Goal: Task Accomplishment & Management: Use online tool/utility

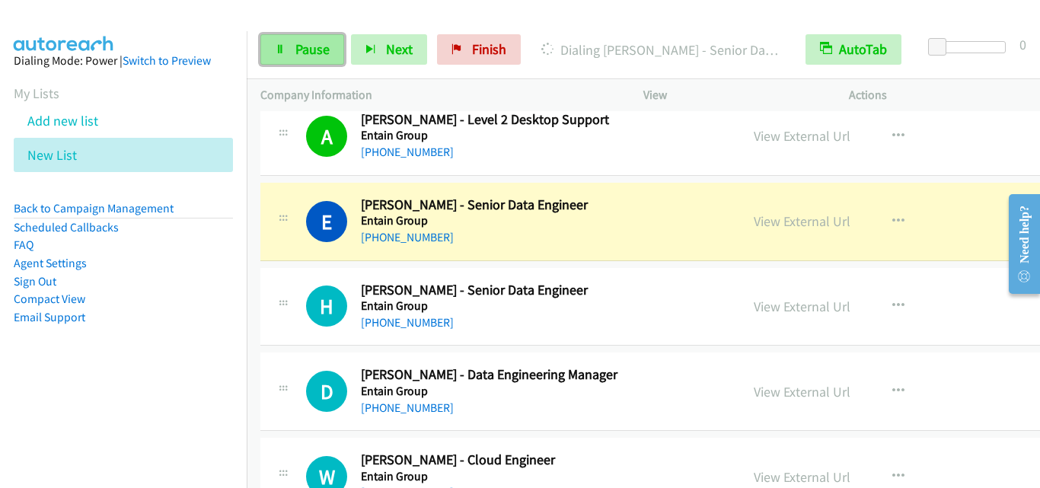
click at [306, 57] on span "Pause" at bounding box center [312, 49] width 34 height 18
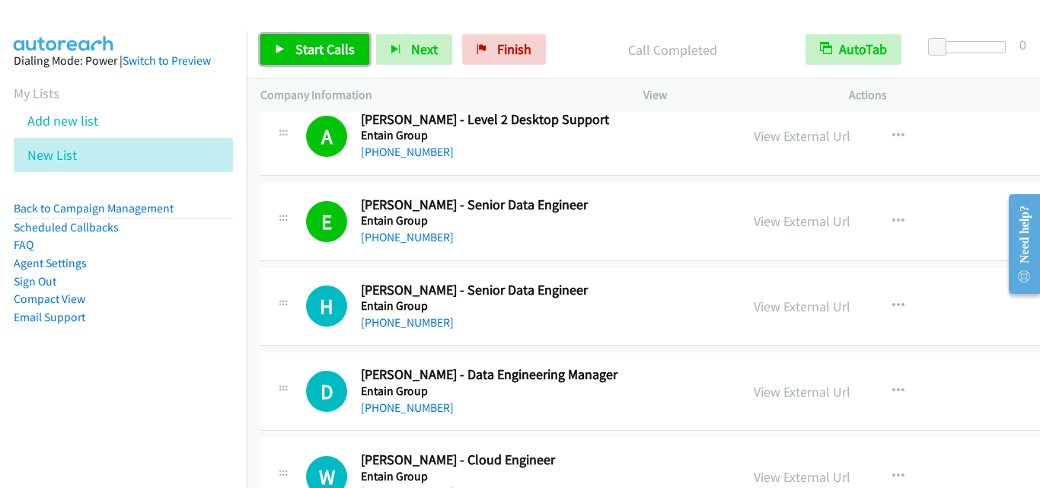
drag, startPoint x: 297, startPoint y: 58, endPoint x: 451, endPoint y: 437, distance: 409.2
click at [298, 58] on link "Start Calls" at bounding box center [314, 49] width 109 height 30
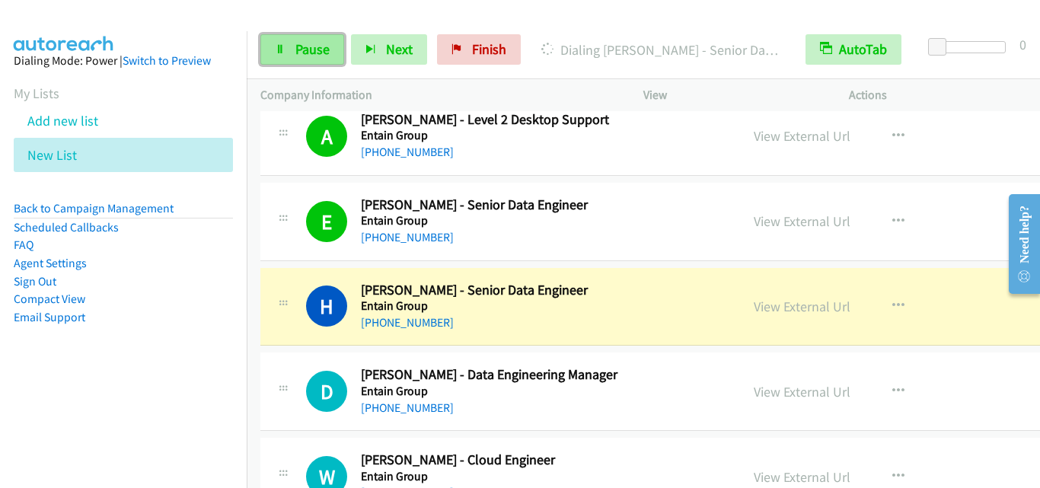
click at [307, 52] on span "Pause" at bounding box center [312, 49] width 34 height 18
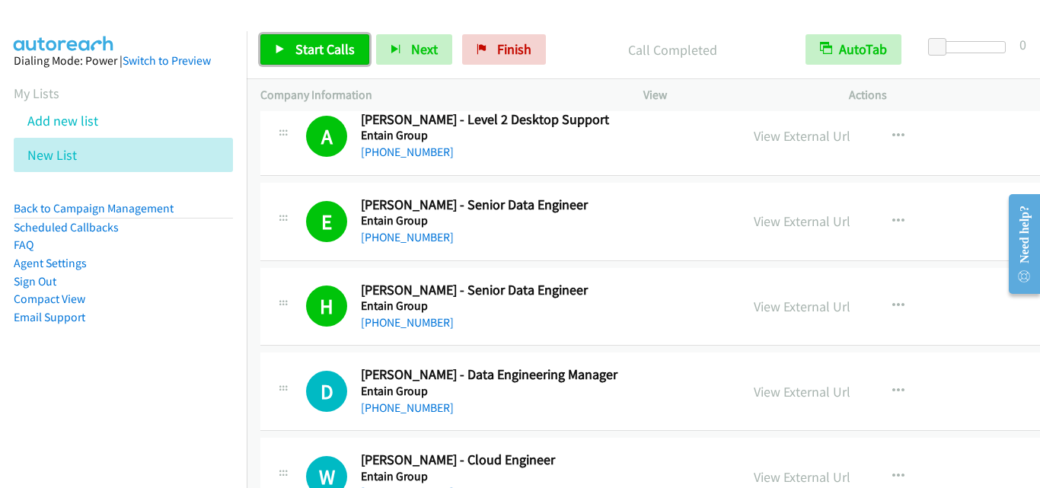
click at [325, 46] on span "Start Calls" at bounding box center [324, 49] width 59 height 18
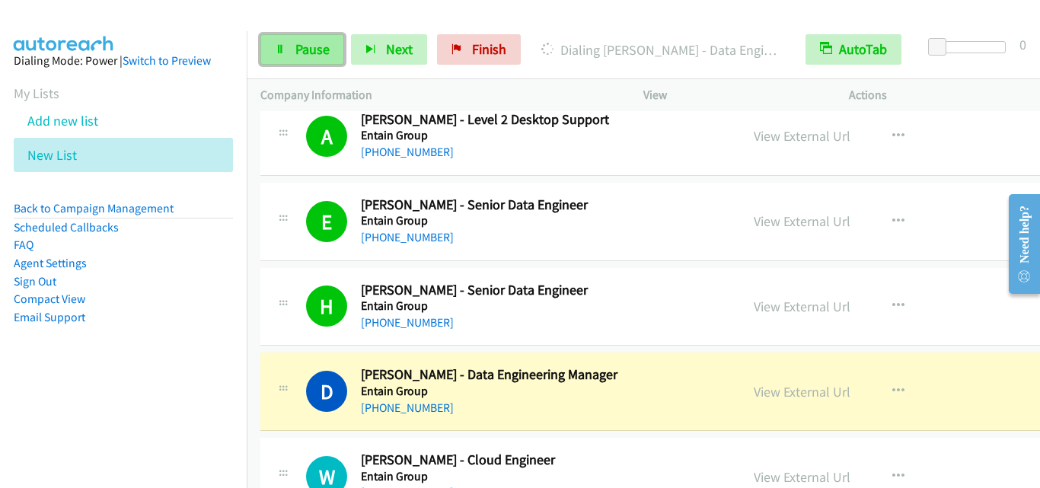
click at [299, 56] on span "Pause" at bounding box center [312, 49] width 34 height 18
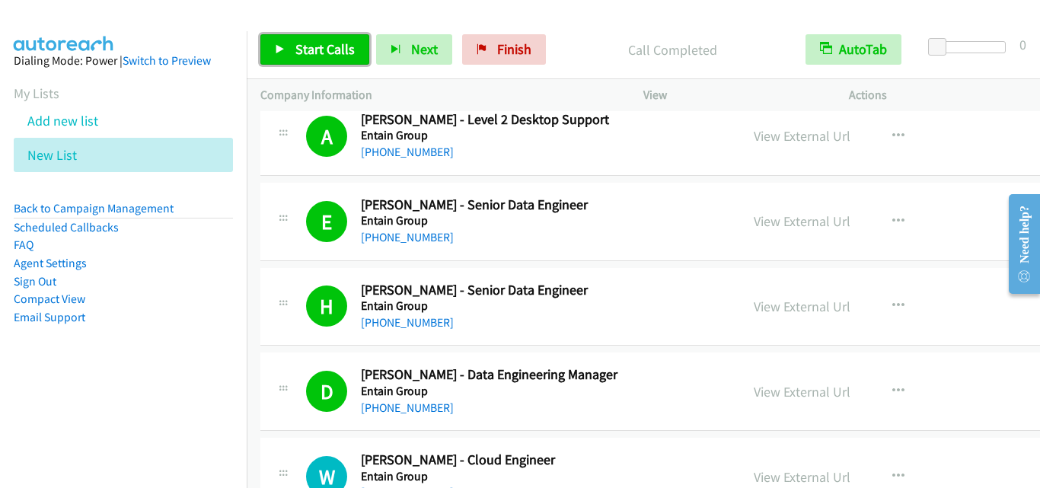
click at [299, 56] on span "Start Calls" at bounding box center [324, 49] width 59 height 18
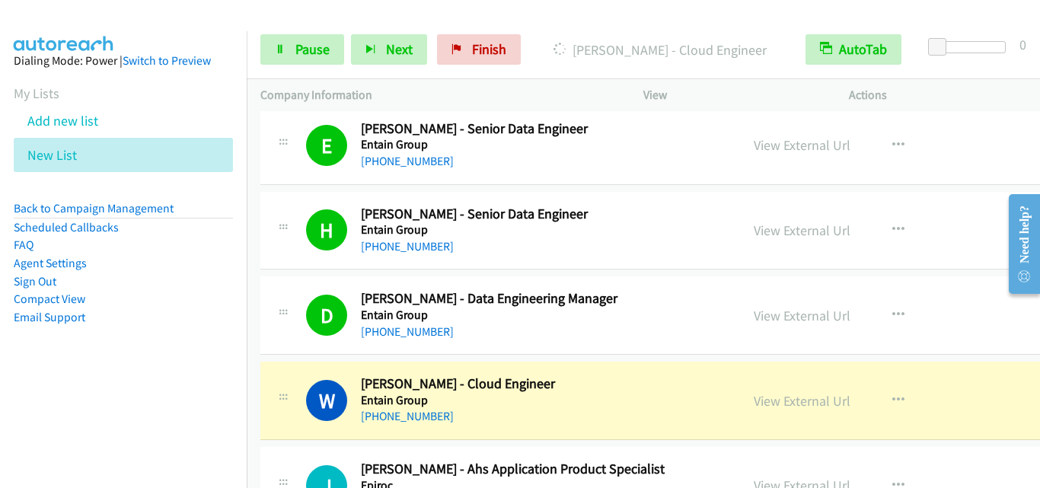
scroll to position [3274, 0]
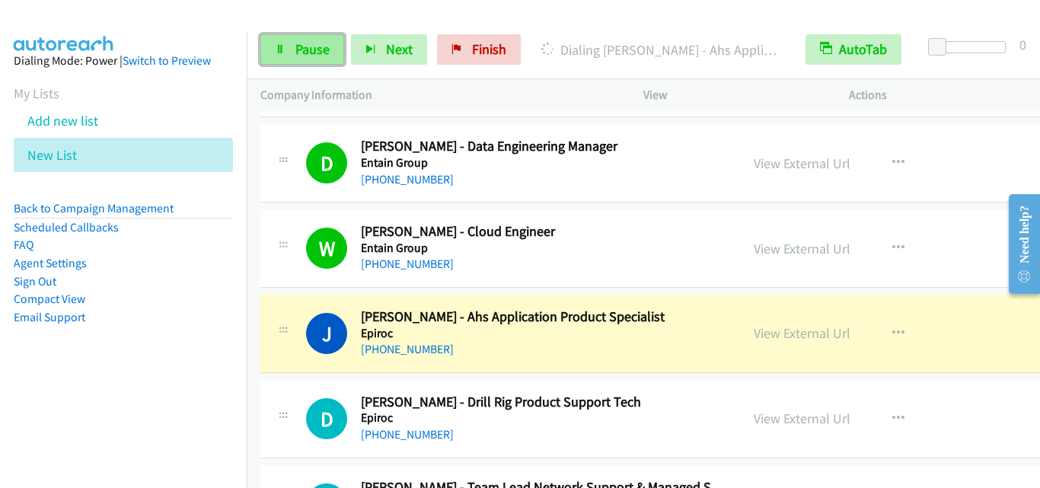
click at [331, 53] on link "Pause" at bounding box center [302, 49] width 84 height 30
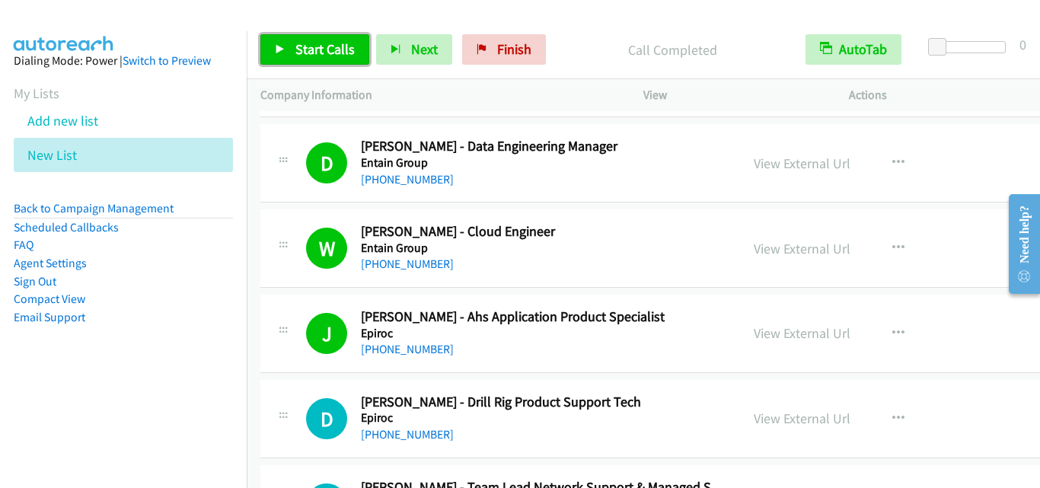
click at [309, 49] on span "Start Calls" at bounding box center [324, 49] width 59 height 18
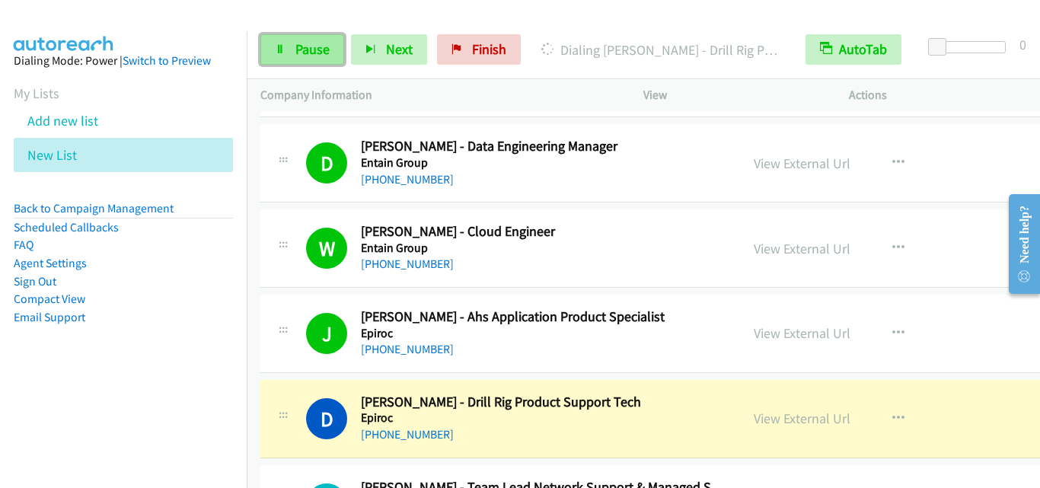
click at [306, 51] on span "Pause" at bounding box center [312, 49] width 34 height 18
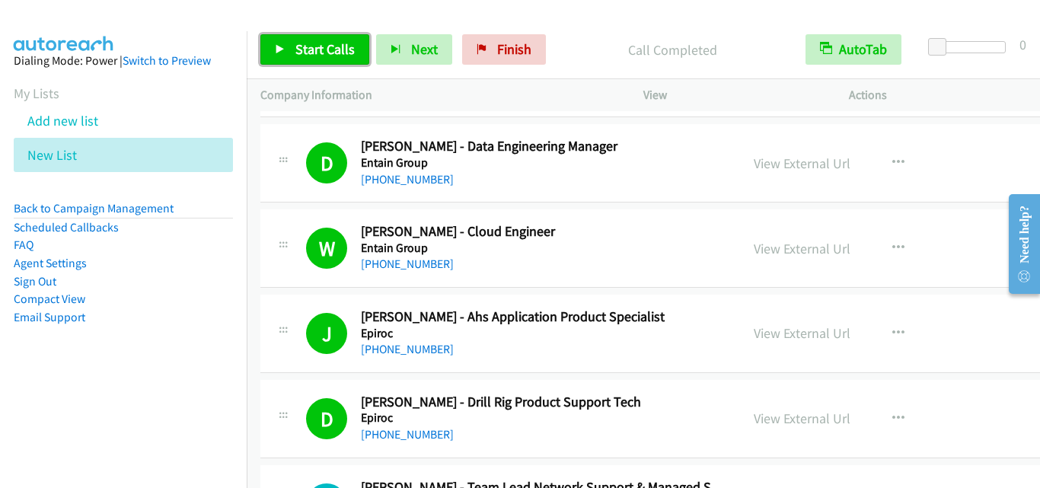
click at [298, 55] on span "Start Calls" at bounding box center [324, 49] width 59 height 18
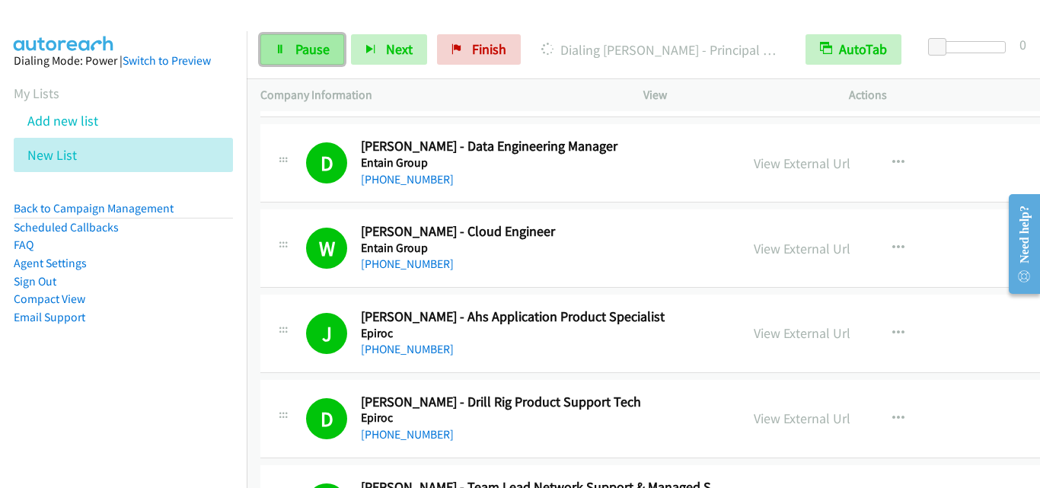
click at [305, 51] on span "Pause" at bounding box center [312, 49] width 34 height 18
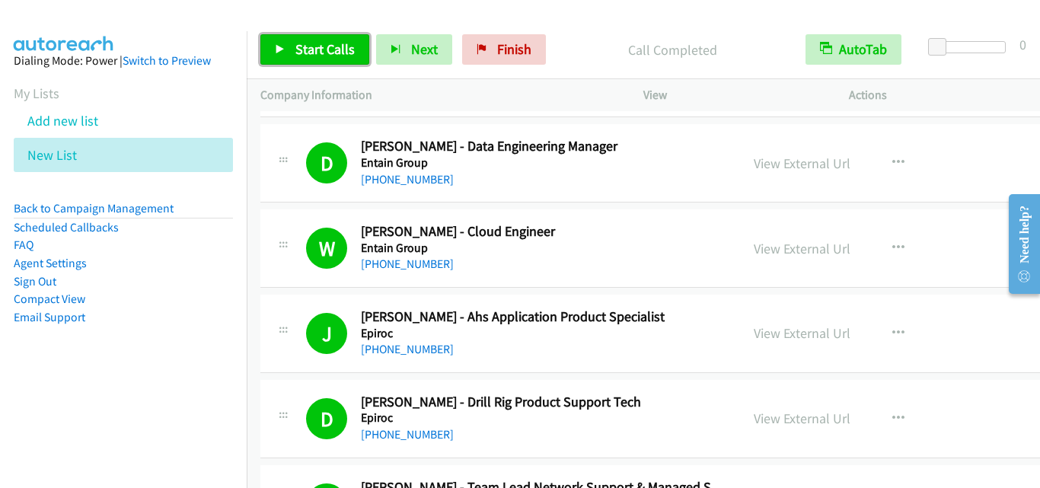
click at [318, 47] on span "Start Calls" at bounding box center [324, 49] width 59 height 18
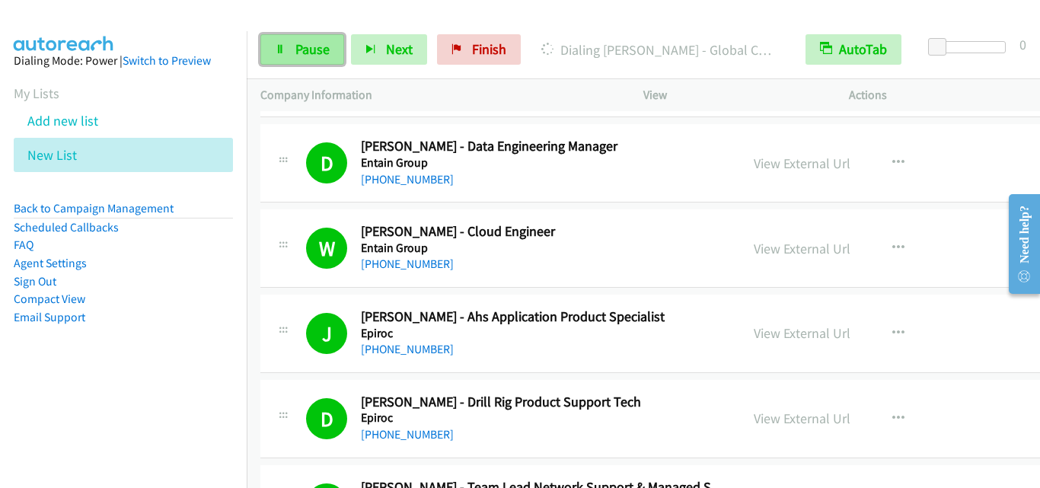
click at [327, 56] on span "Pause" at bounding box center [312, 49] width 34 height 18
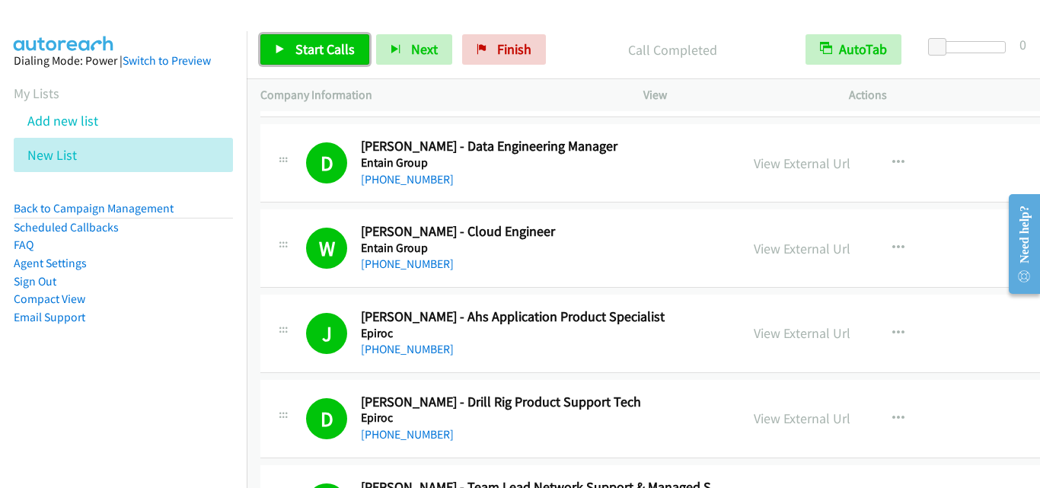
click at [351, 51] on span "Start Calls" at bounding box center [324, 49] width 59 height 18
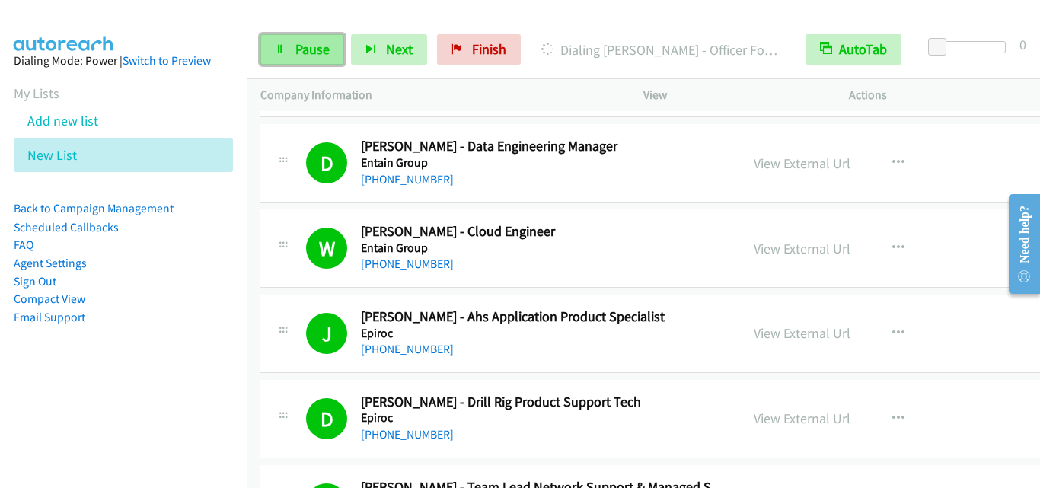
click at [283, 59] on link "Pause" at bounding box center [302, 49] width 84 height 30
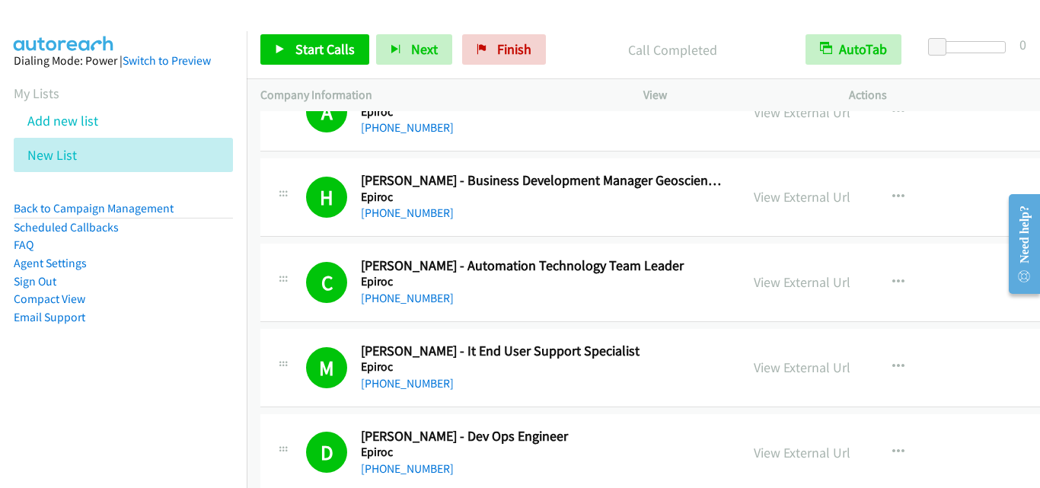
scroll to position [3960, 0]
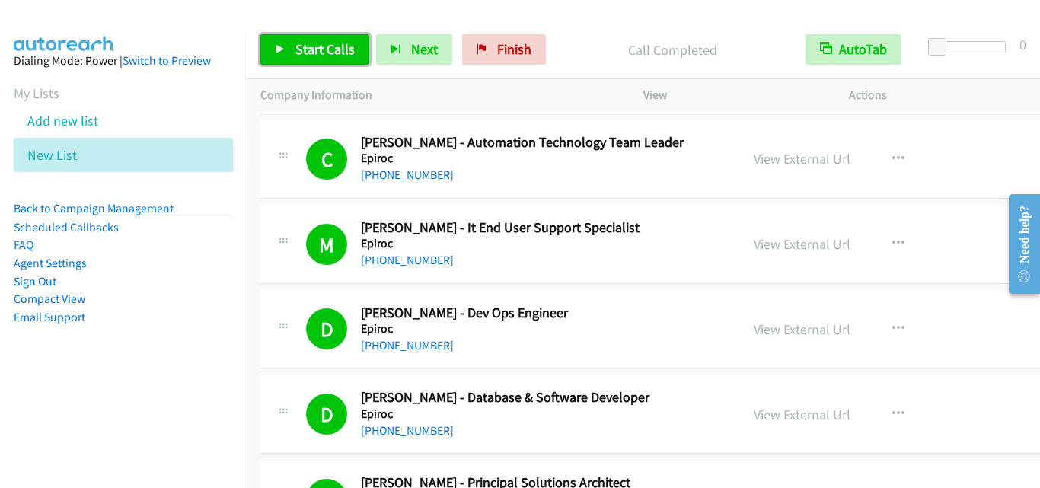
click at [326, 40] on link "Start Calls" at bounding box center [314, 49] width 109 height 30
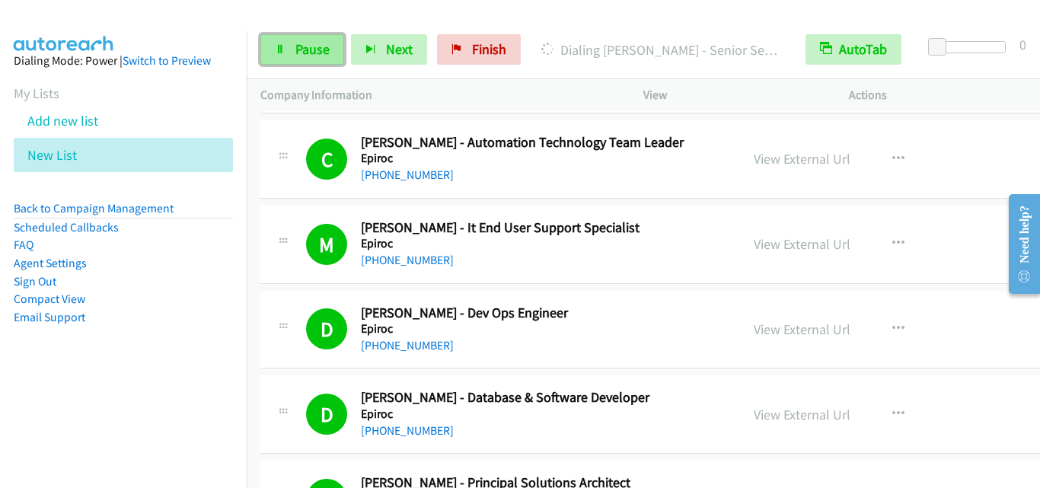
click at [318, 52] on span "Pause" at bounding box center [312, 49] width 34 height 18
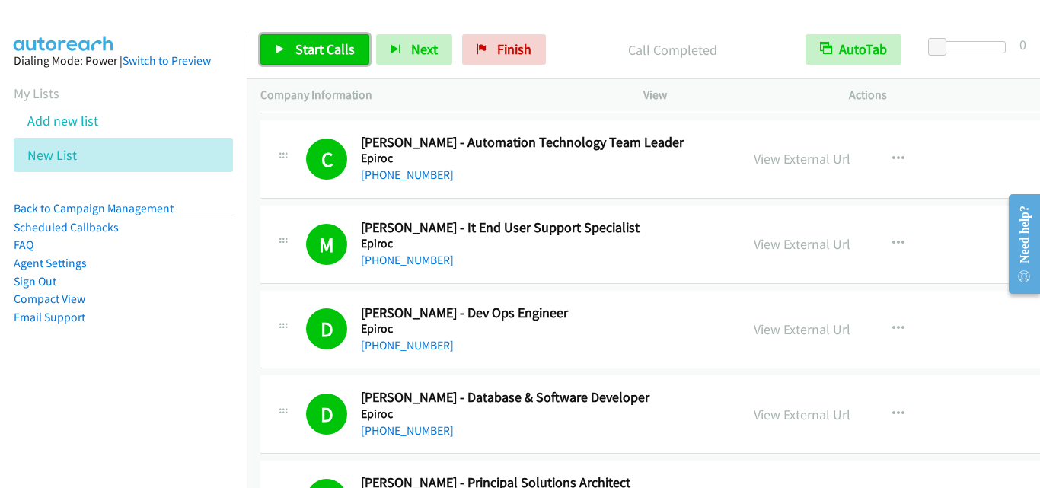
click at [341, 59] on link "Start Calls" at bounding box center [314, 49] width 109 height 30
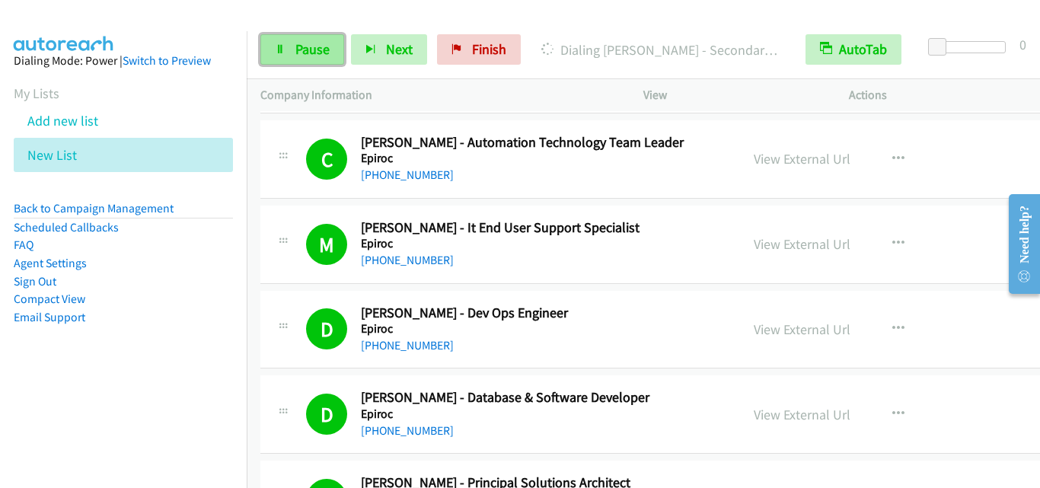
click at [281, 53] on icon at bounding box center [280, 50] width 11 height 11
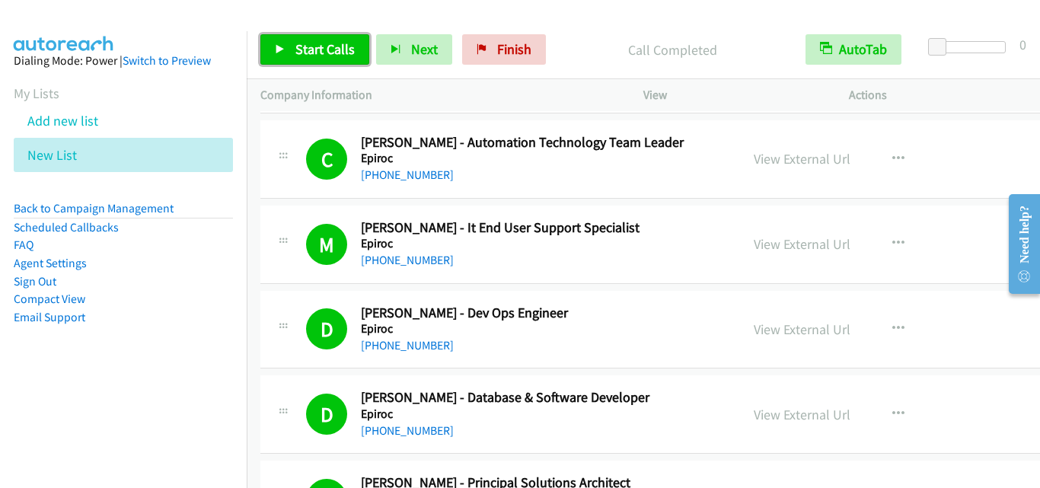
click at [305, 51] on span "Start Calls" at bounding box center [324, 49] width 59 height 18
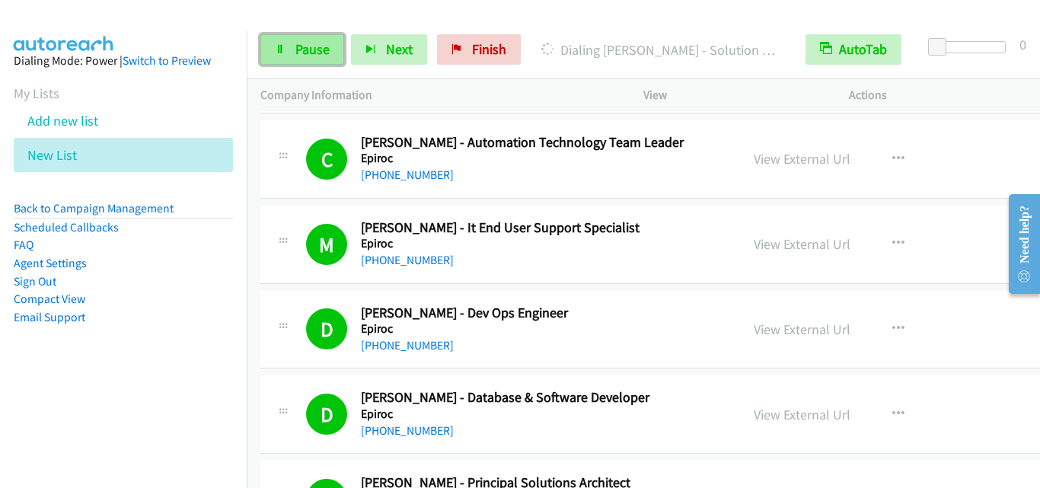
click at [321, 55] on span "Pause" at bounding box center [312, 49] width 34 height 18
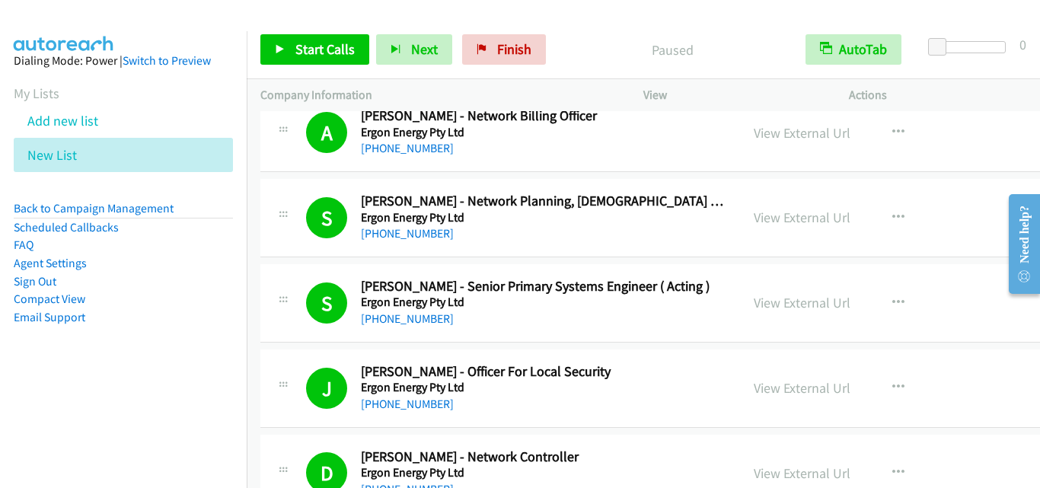
scroll to position [5483, 0]
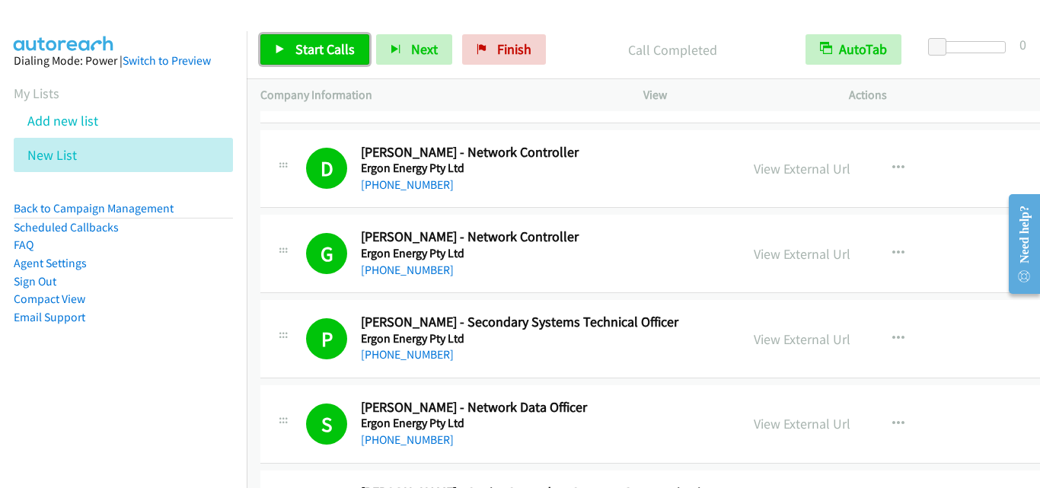
click at [354, 56] on link "Start Calls" at bounding box center [314, 49] width 109 height 30
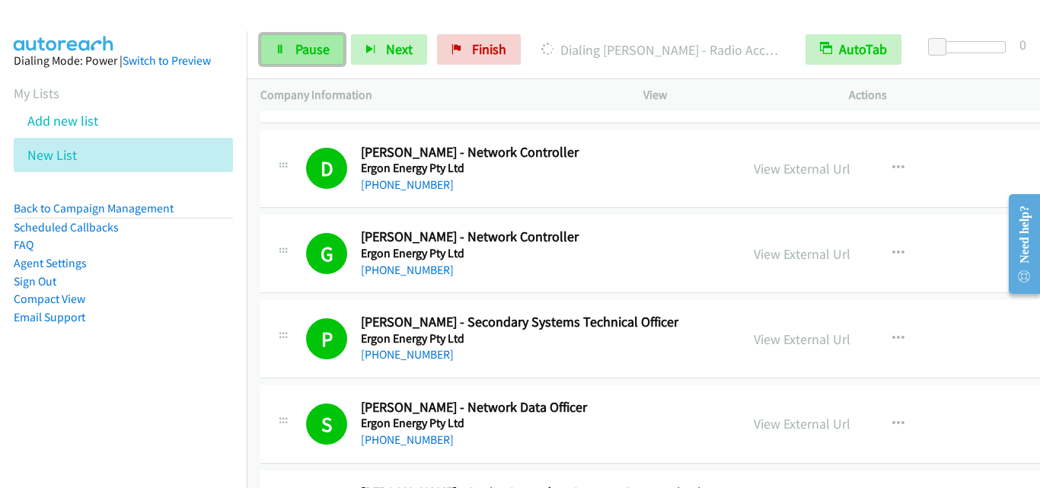
click at [302, 57] on span "Pause" at bounding box center [312, 49] width 34 height 18
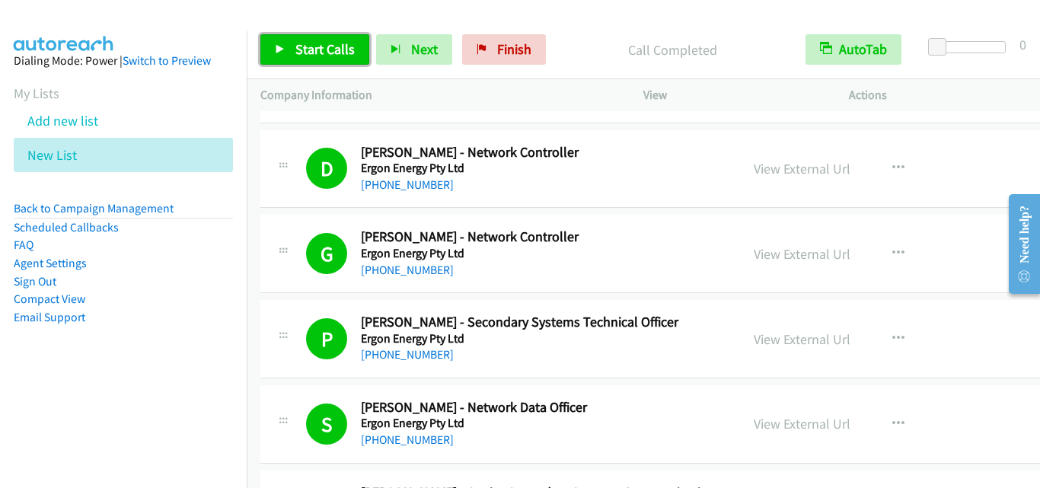
click at [355, 45] on link "Start Calls" at bounding box center [314, 49] width 109 height 30
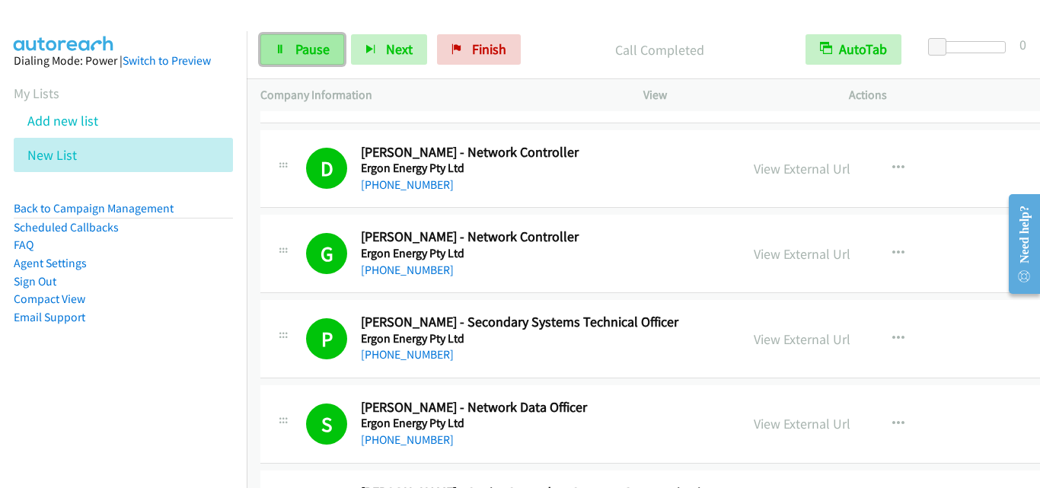
click at [319, 43] on span "Pause" at bounding box center [312, 49] width 34 height 18
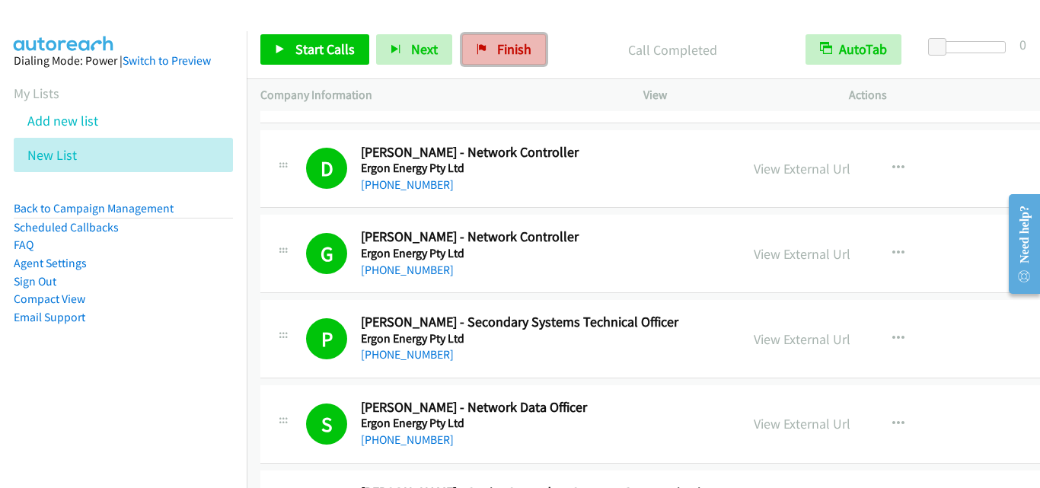
click at [513, 44] on span "Finish" at bounding box center [514, 49] width 34 height 18
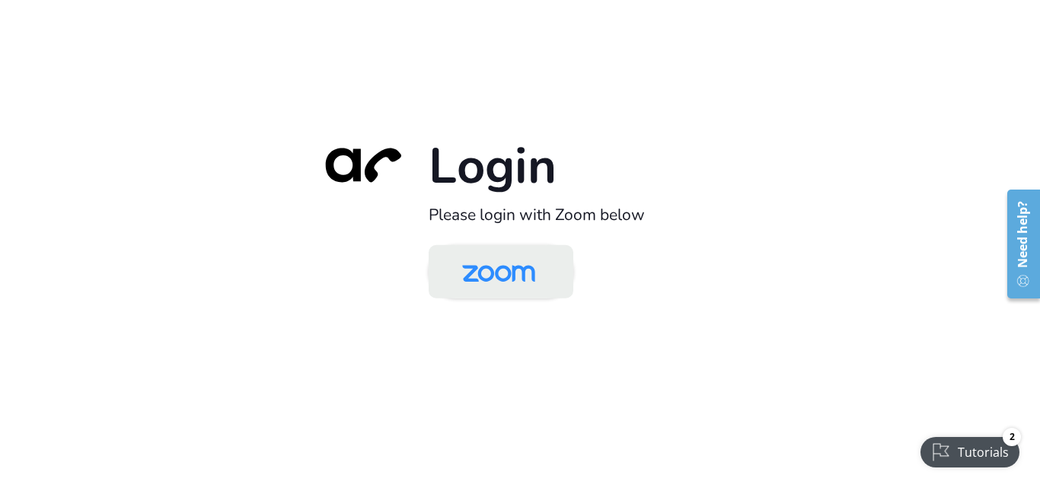
click at [506, 283] on img at bounding box center [498, 272] width 105 height 49
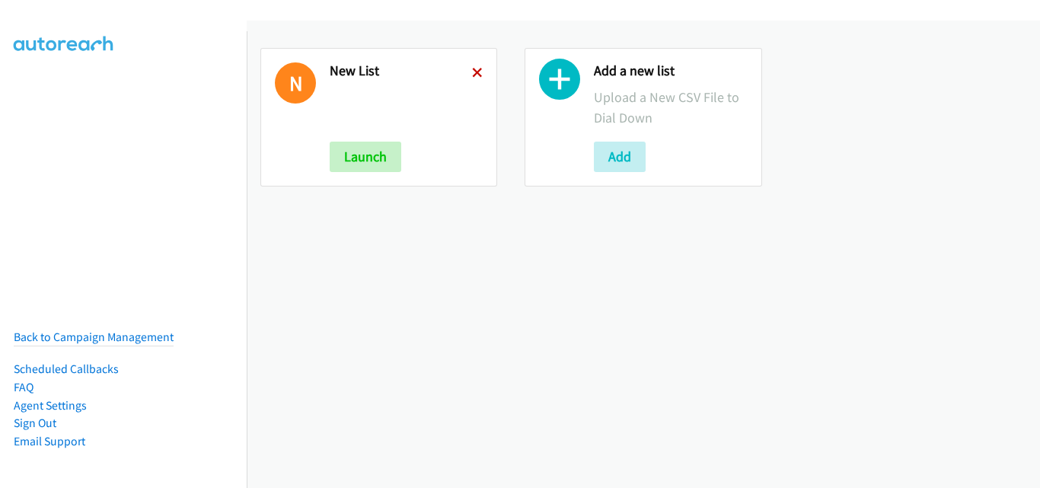
click at [472, 71] on icon at bounding box center [477, 74] width 11 height 11
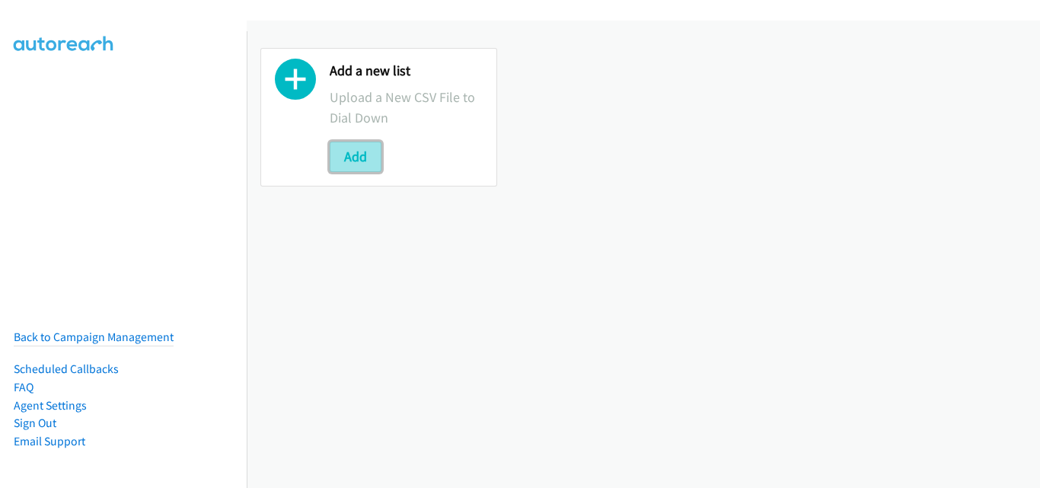
click at [369, 159] on button "Add" at bounding box center [356, 157] width 52 height 30
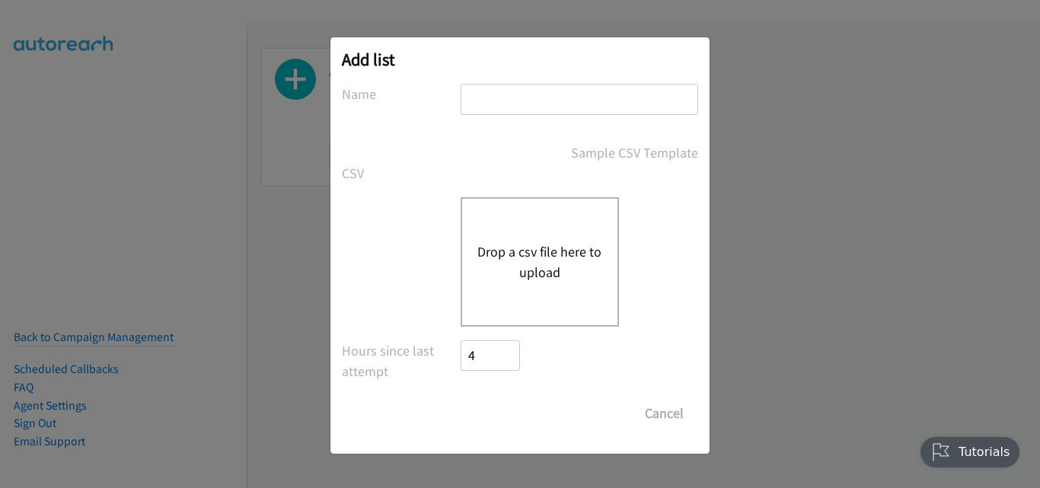
click at [557, 257] on button "Drop a csv file here to upload" at bounding box center [539, 261] width 125 height 41
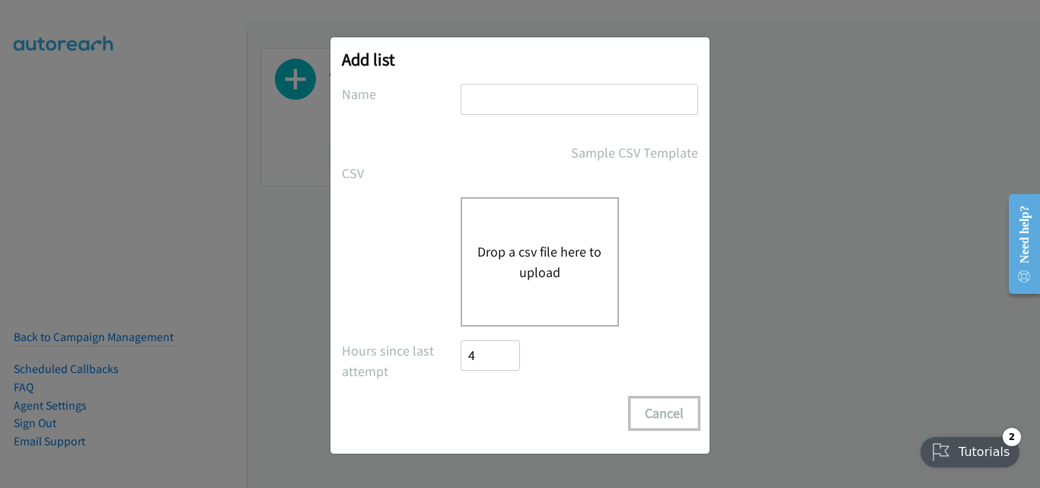
click at [682, 418] on button "Cancel" at bounding box center [665, 413] width 68 height 30
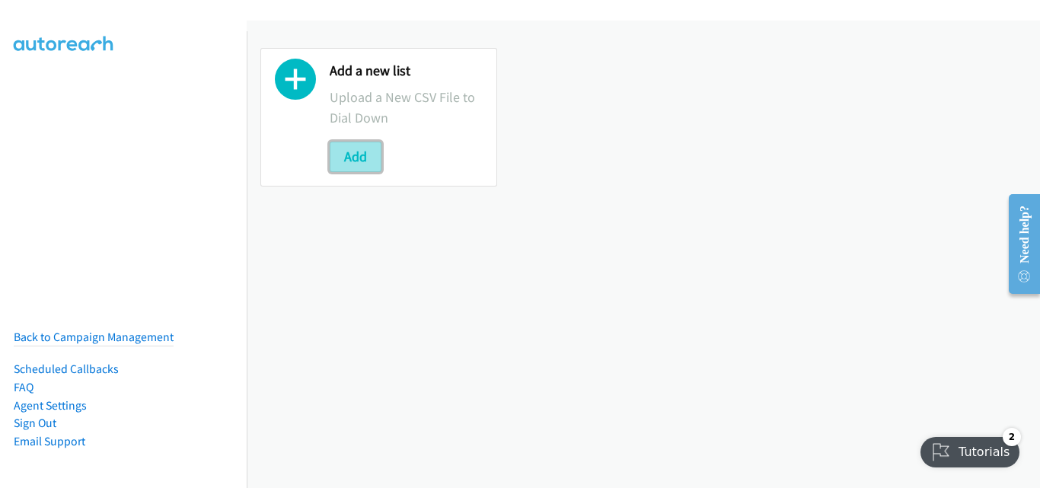
click at [362, 147] on button "Add" at bounding box center [356, 157] width 52 height 30
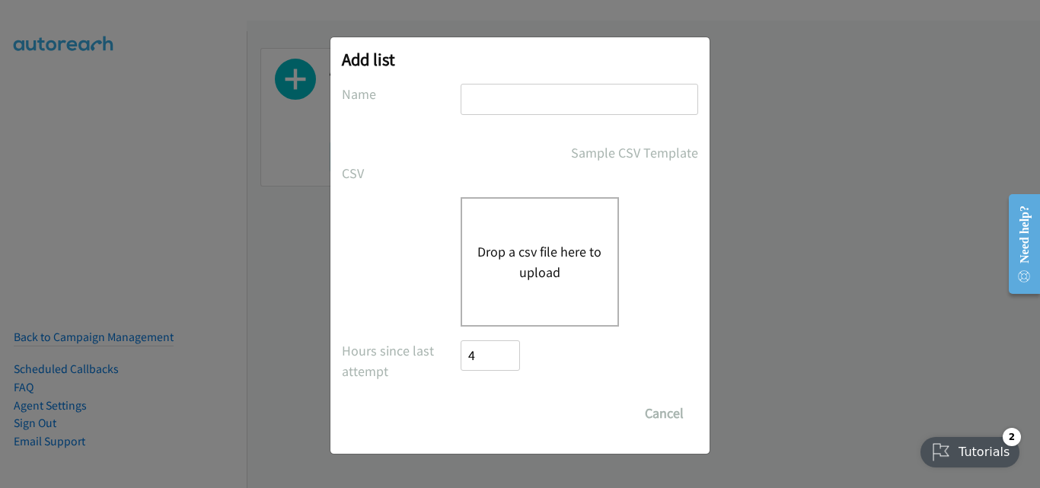
click at [519, 235] on div "Drop a csv file here to upload" at bounding box center [540, 261] width 158 height 129
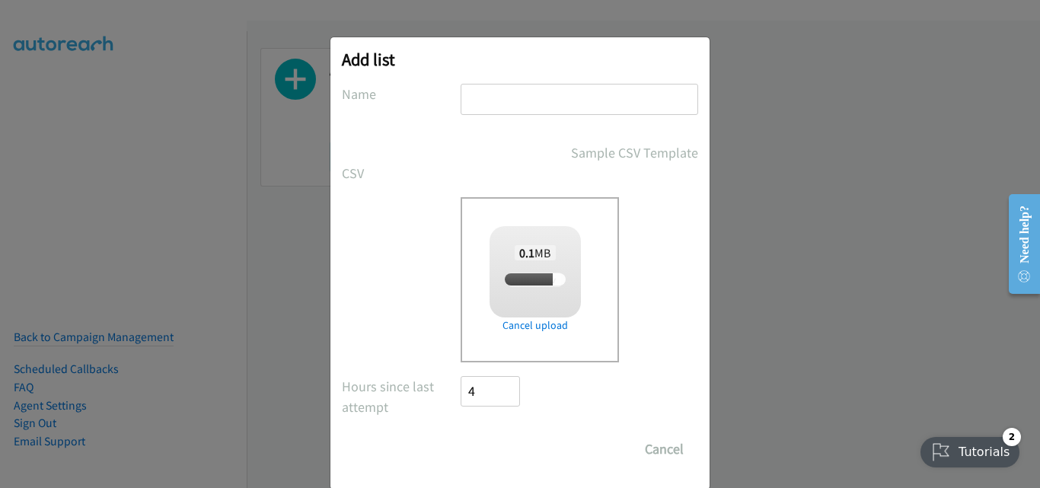
click at [500, 112] on input "text" at bounding box center [580, 99] width 238 height 31
type input "New List"
checkbox input "true"
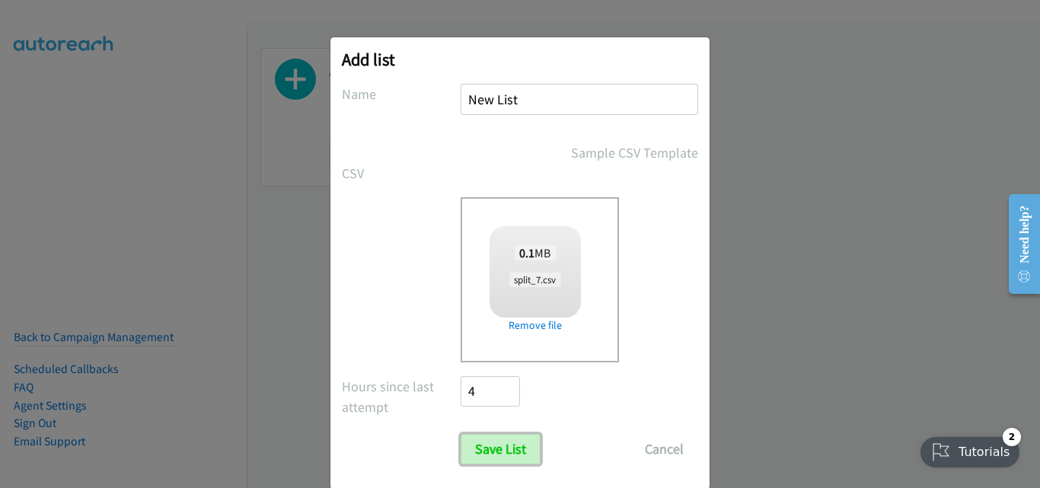
drag, startPoint x: 496, startPoint y: 441, endPoint x: 513, endPoint y: 471, distance: 35.1
click at [496, 442] on input "Save List" at bounding box center [501, 449] width 80 height 30
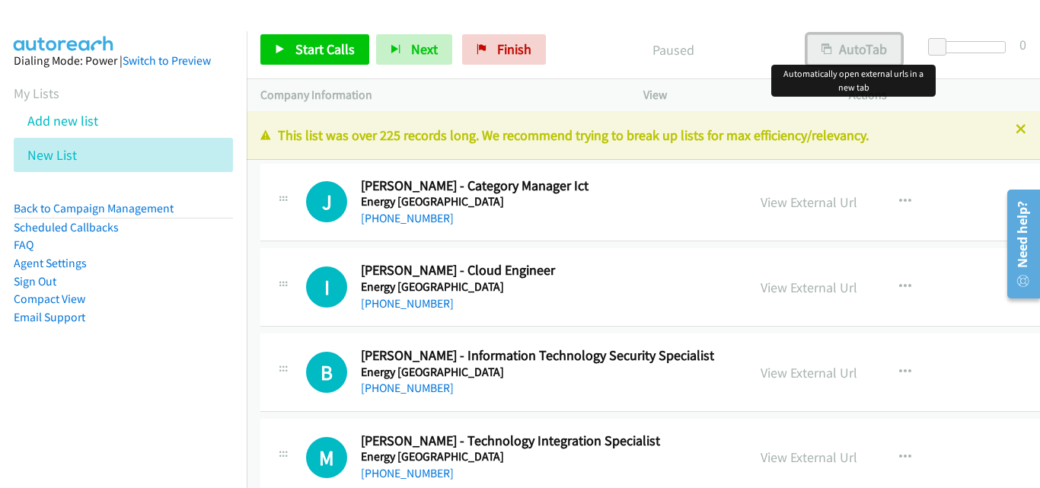
click at [841, 45] on button "AutoTab" at bounding box center [854, 49] width 94 height 30
click at [311, 59] on link "Start Calls" at bounding box center [314, 49] width 109 height 30
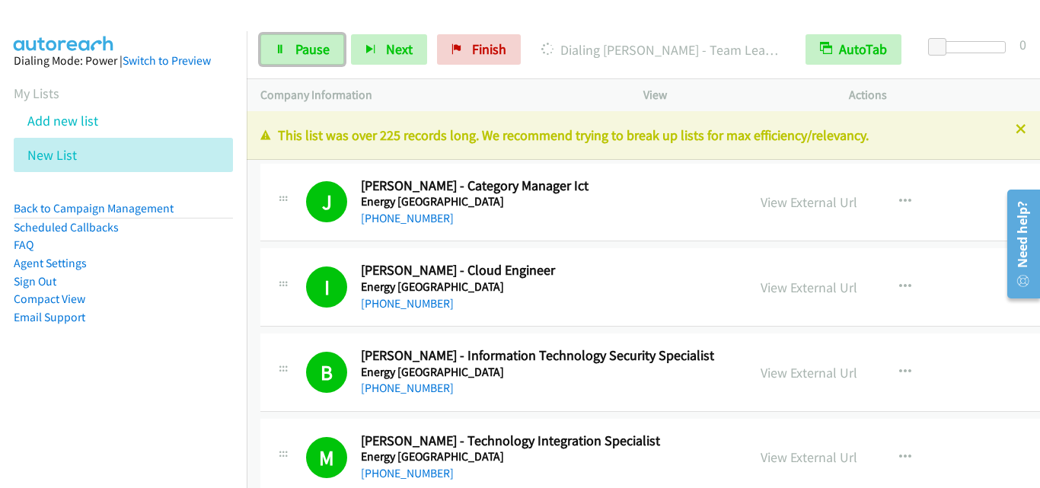
click at [311, 48] on span "Pause" at bounding box center [312, 49] width 34 height 18
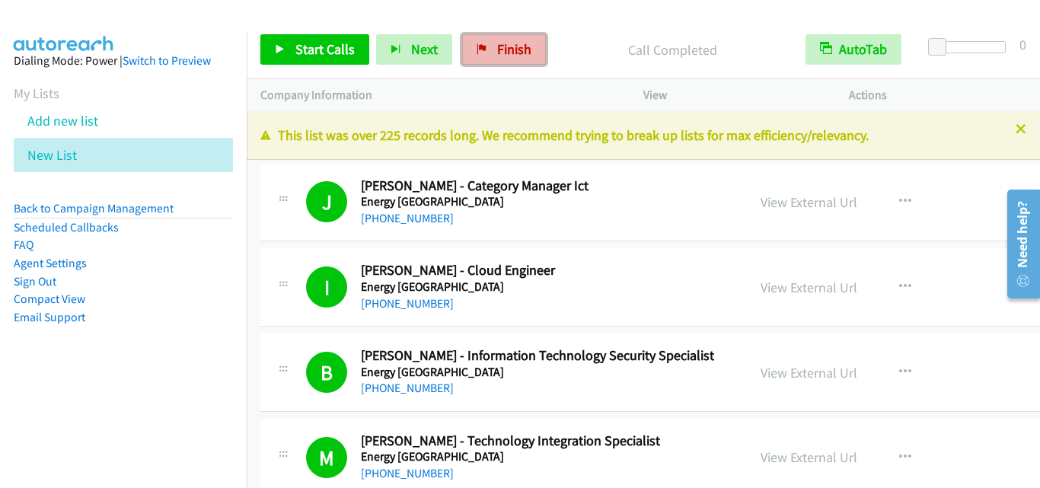
click at [525, 59] on link "Finish" at bounding box center [504, 49] width 84 height 30
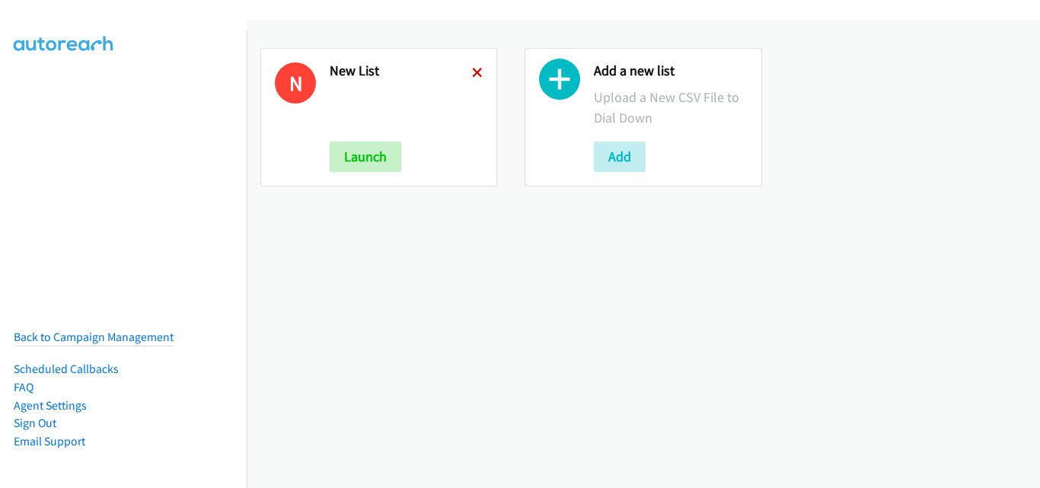
click at [472, 73] on icon at bounding box center [477, 74] width 11 height 11
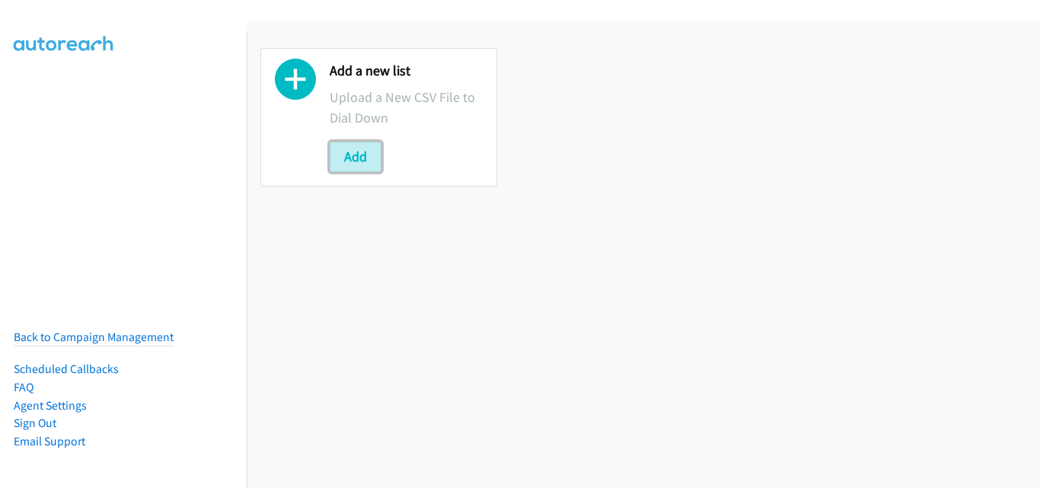
click at [377, 155] on button "Add" at bounding box center [356, 157] width 52 height 30
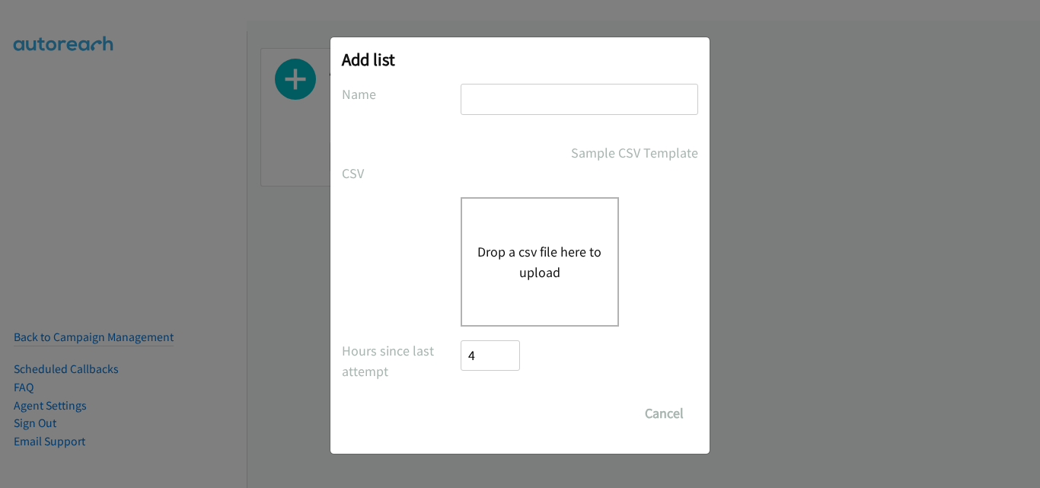
click at [573, 245] on button "Drop a csv file here to upload" at bounding box center [539, 261] width 125 height 41
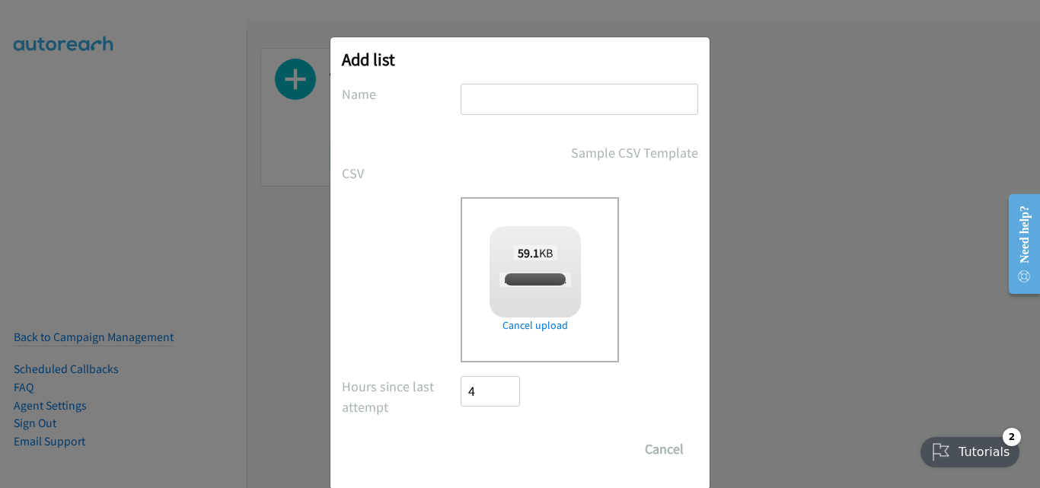
checkbox input "true"
drag, startPoint x: 515, startPoint y: 97, endPoint x: 520, endPoint y: 123, distance: 27.2
click at [515, 97] on input "text" at bounding box center [580, 99] width 238 height 31
type input "New List"
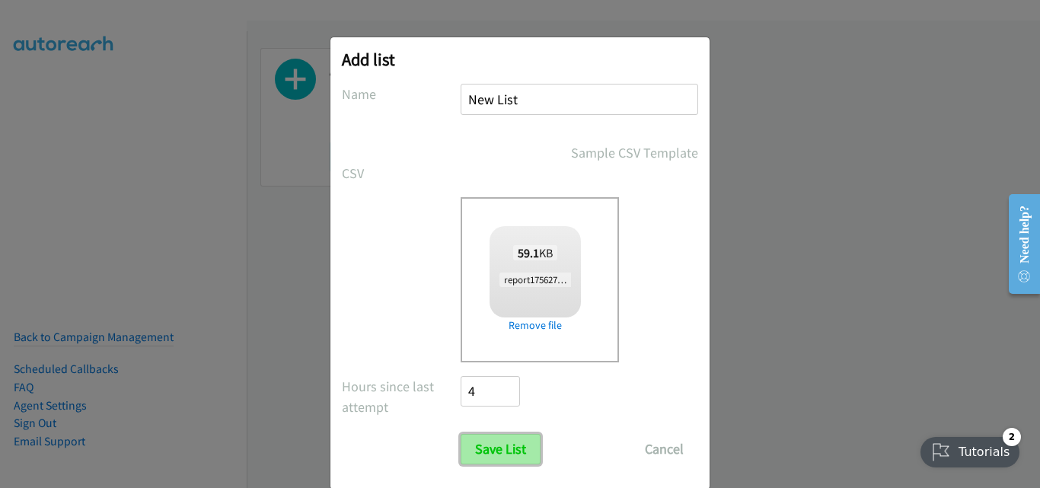
click at [512, 452] on input "Save List" at bounding box center [501, 449] width 80 height 30
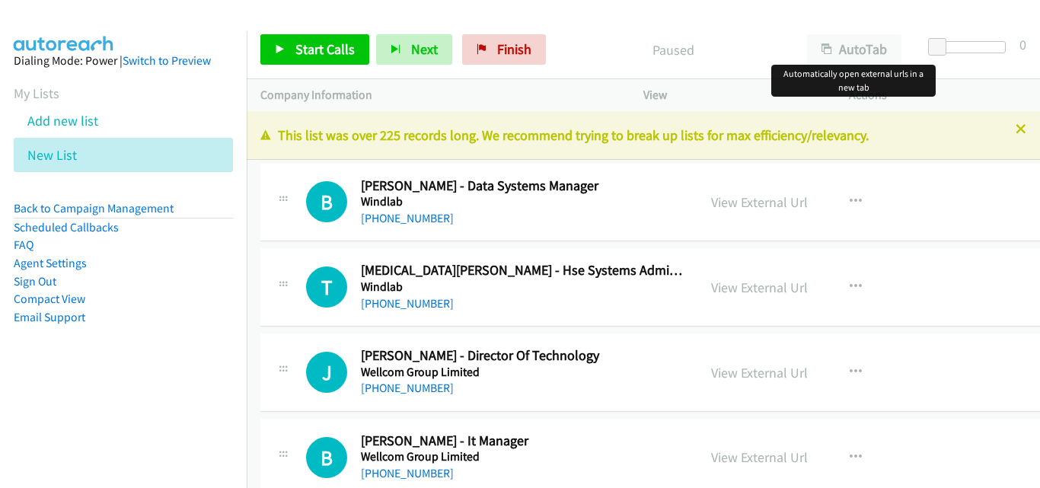
click at [856, 41] on button "AutoTab" at bounding box center [854, 49] width 94 height 30
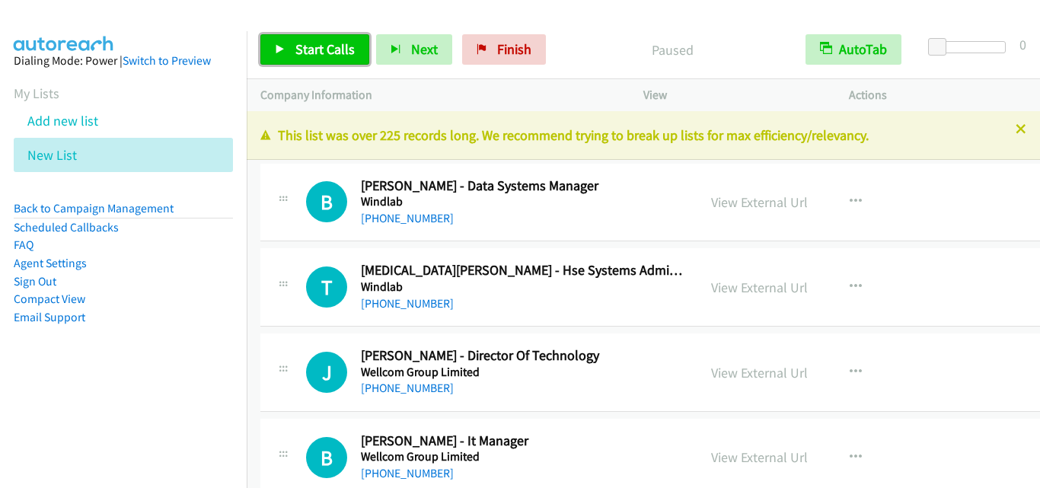
click at [293, 56] on link "Start Calls" at bounding box center [314, 49] width 109 height 30
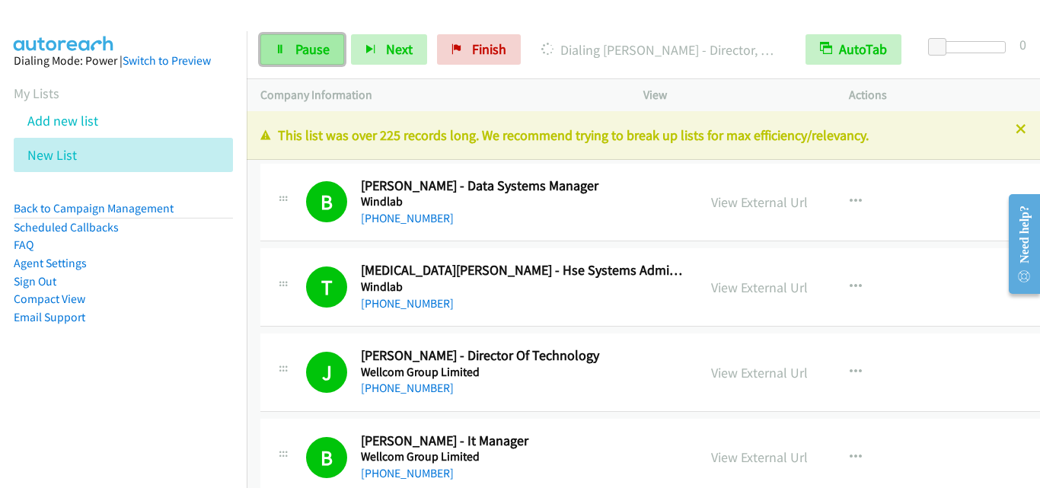
click at [316, 46] on span "Pause" at bounding box center [312, 49] width 34 height 18
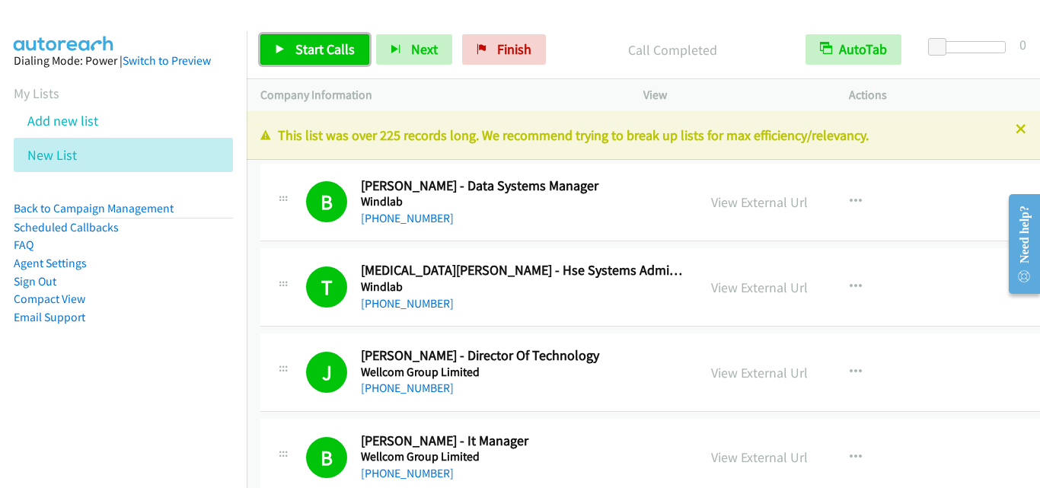
click at [345, 50] on span "Start Calls" at bounding box center [324, 49] width 59 height 18
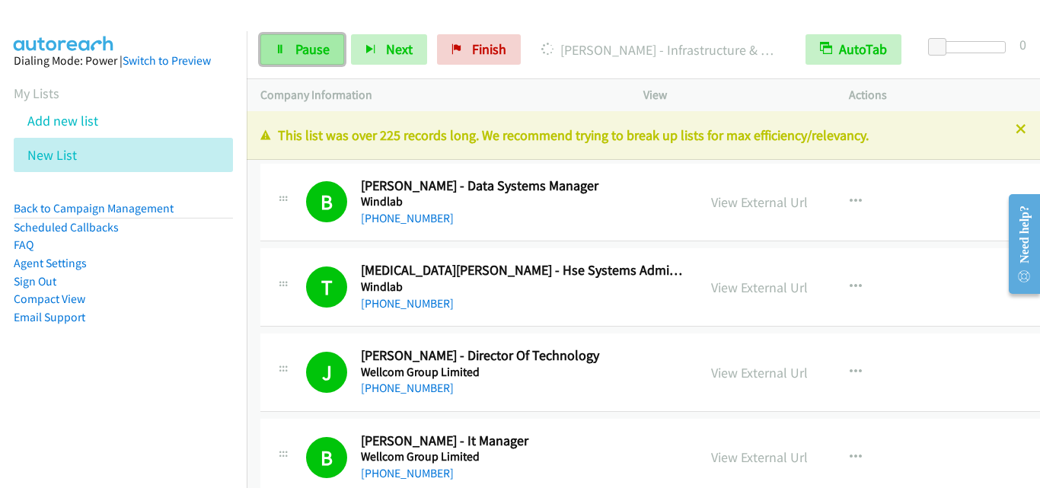
click at [306, 40] on span "Pause" at bounding box center [312, 49] width 34 height 18
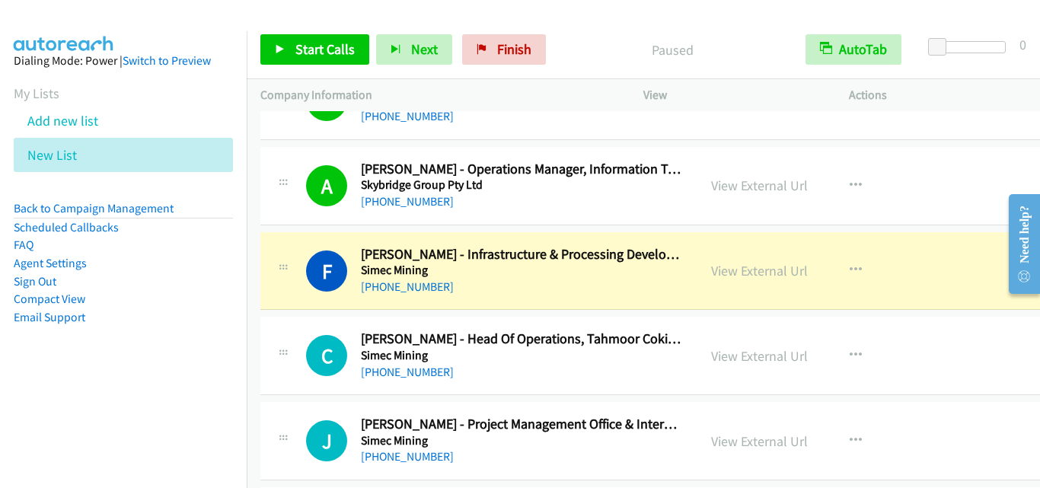
scroll to position [2132, 0]
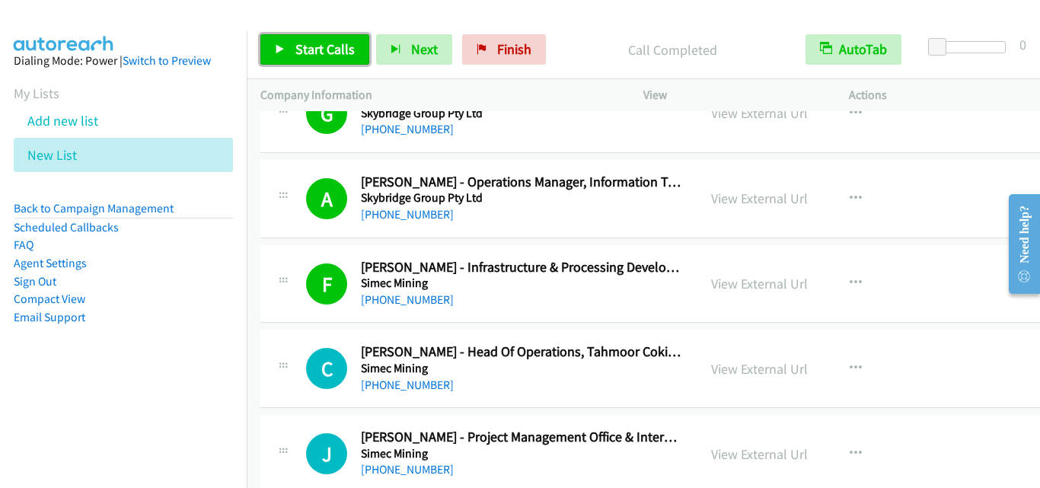
click at [337, 43] on span "Start Calls" at bounding box center [324, 49] width 59 height 18
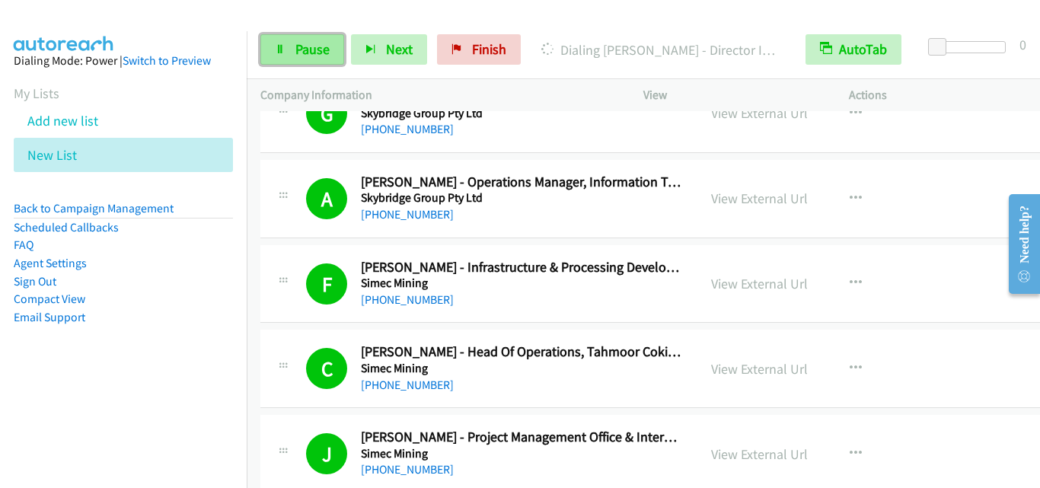
click at [324, 43] on span "Pause" at bounding box center [312, 49] width 34 height 18
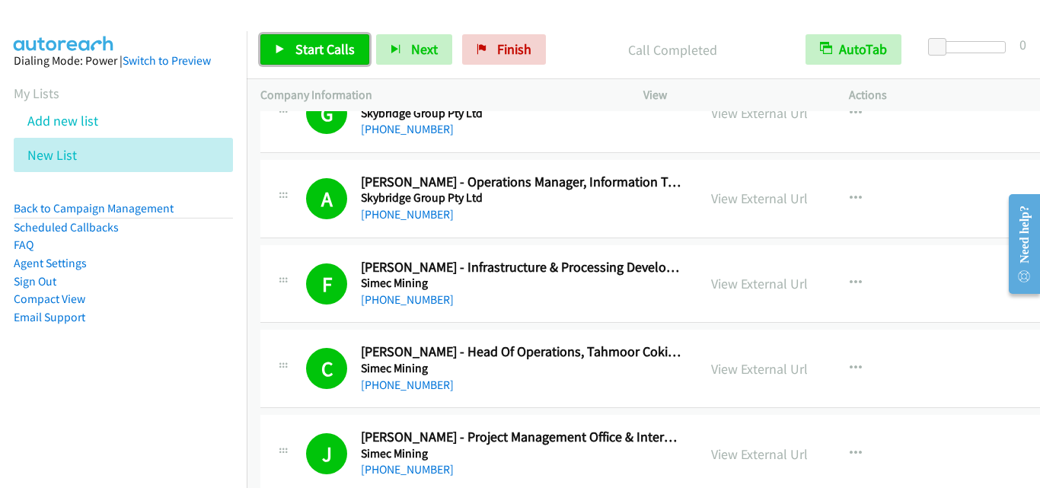
click at [292, 34] on link "Start Calls" at bounding box center [314, 49] width 109 height 30
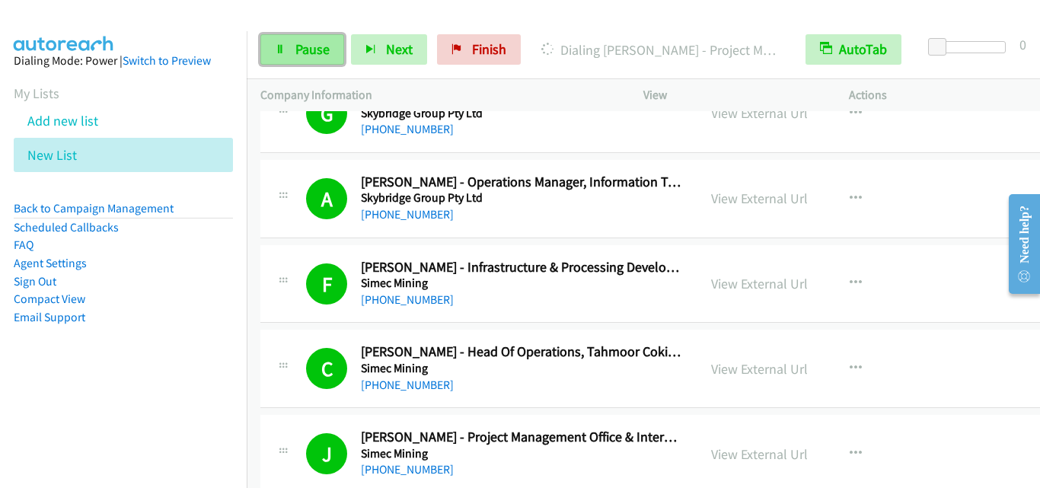
click at [284, 53] on icon at bounding box center [280, 50] width 11 height 11
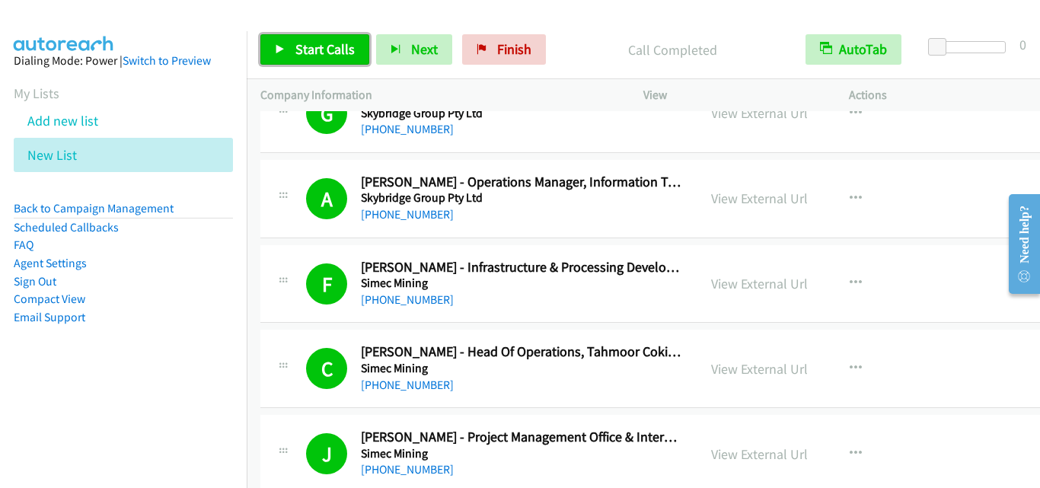
click at [288, 46] on link "Start Calls" at bounding box center [314, 49] width 109 height 30
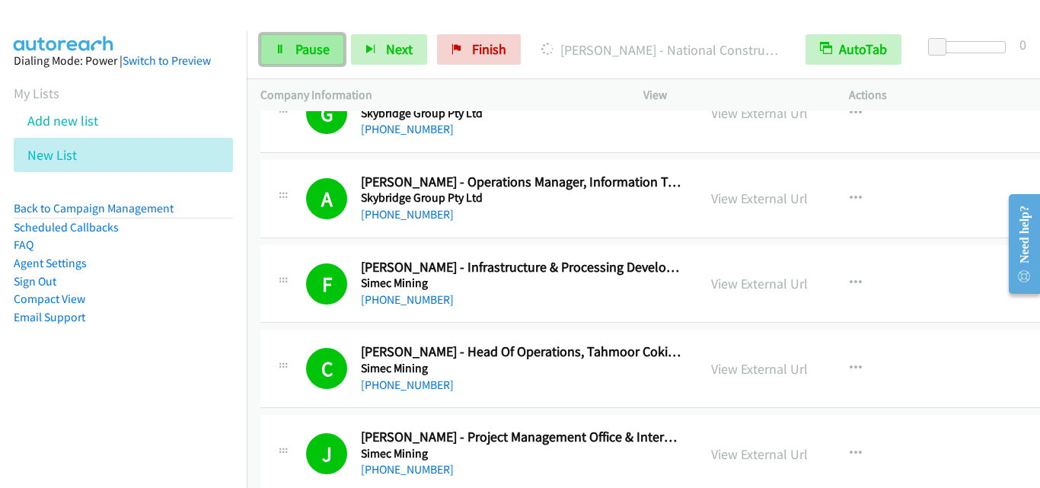
click at [311, 50] on span "Pause" at bounding box center [312, 49] width 34 height 18
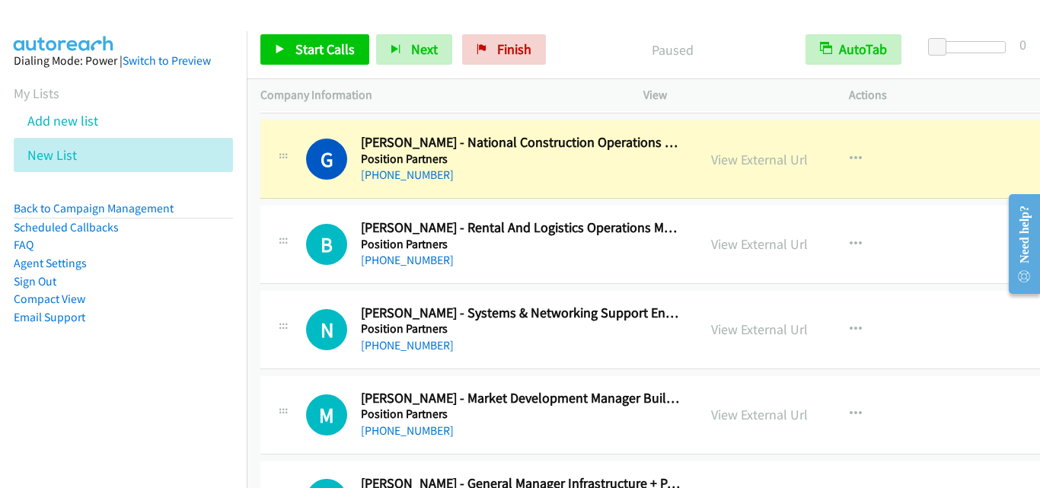
scroll to position [3808, 0]
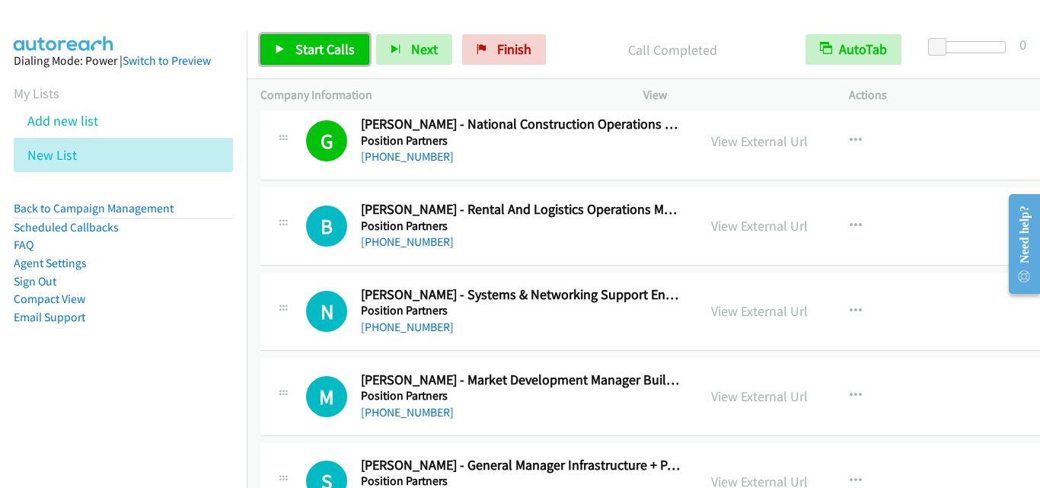
click at [357, 58] on link "Start Calls" at bounding box center [314, 49] width 109 height 30
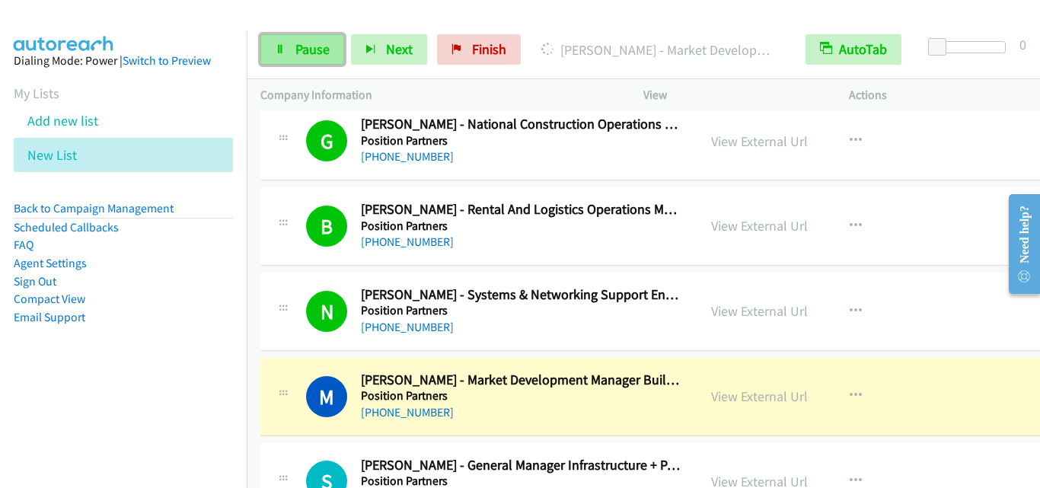
click at [334, 55] on link "Pause" at bounding box center [302, 49] width 84 height 30
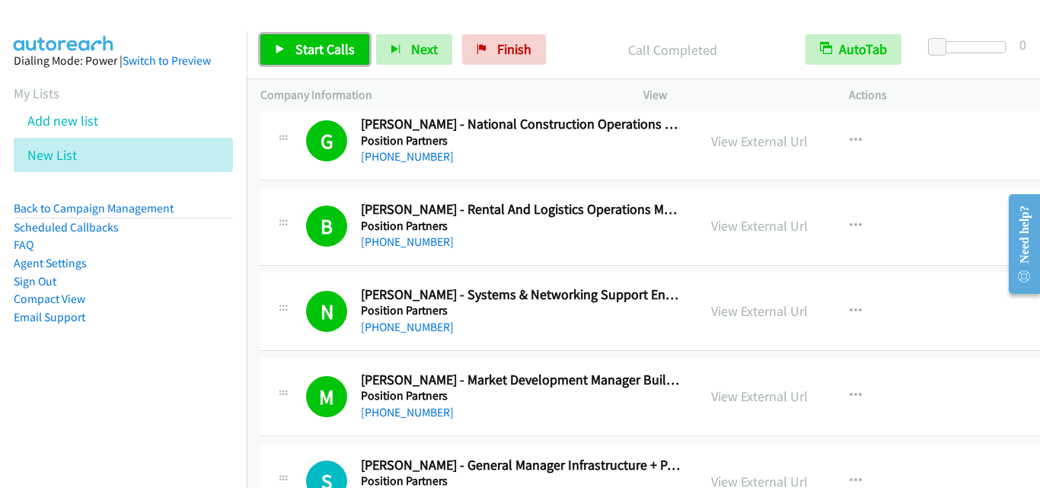
click at [318, 57] on span "Start Calls" at bounding box center [324, 49] width 59 height 18
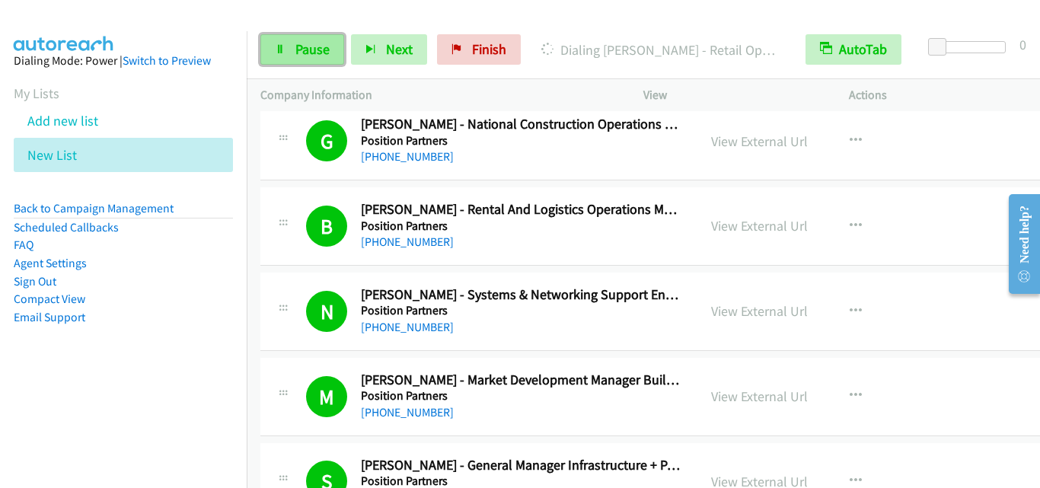
click at [308, 63] on link "Pause" at bounding box center [302, 49] width 84 height 30
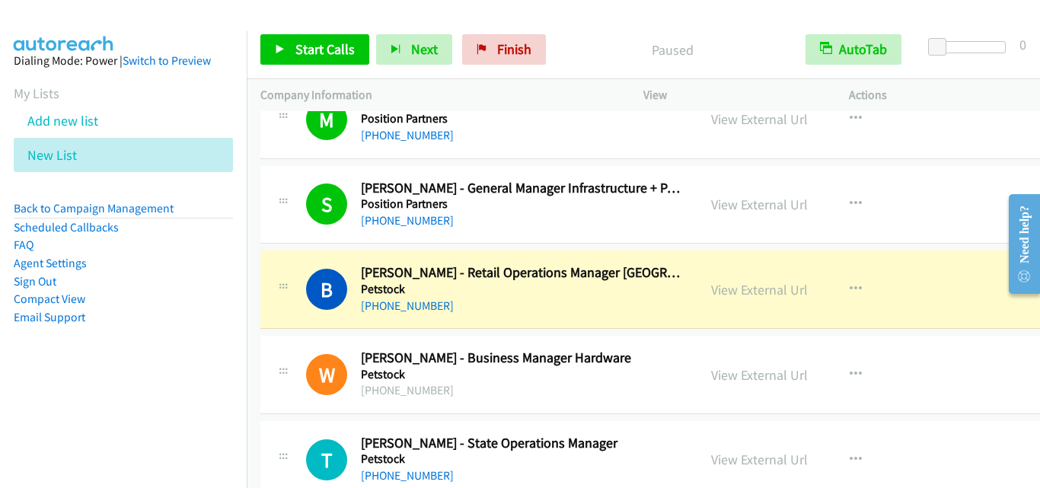
scroll to position [4112, 0]
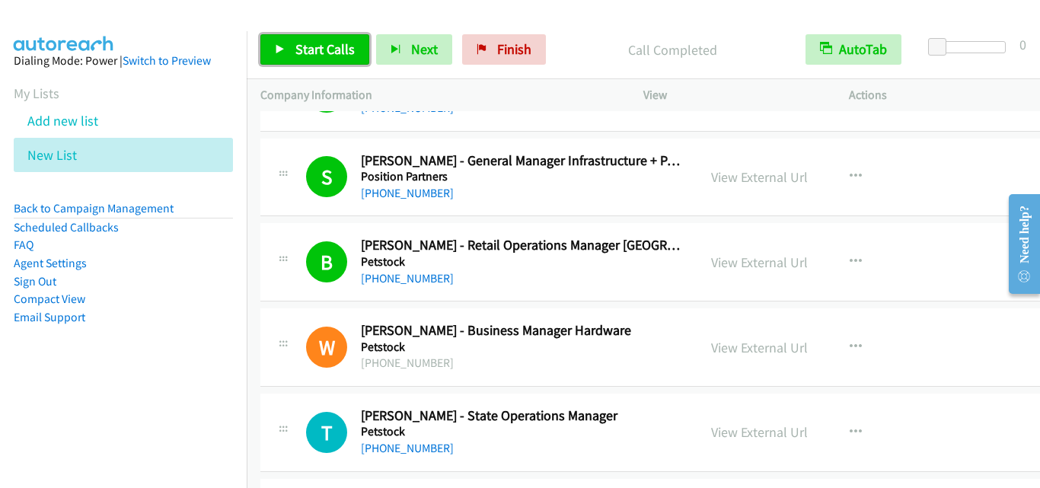
click at [297, 53] on span "Start Calls" at bounding box center [324, 49] width 59 height 18
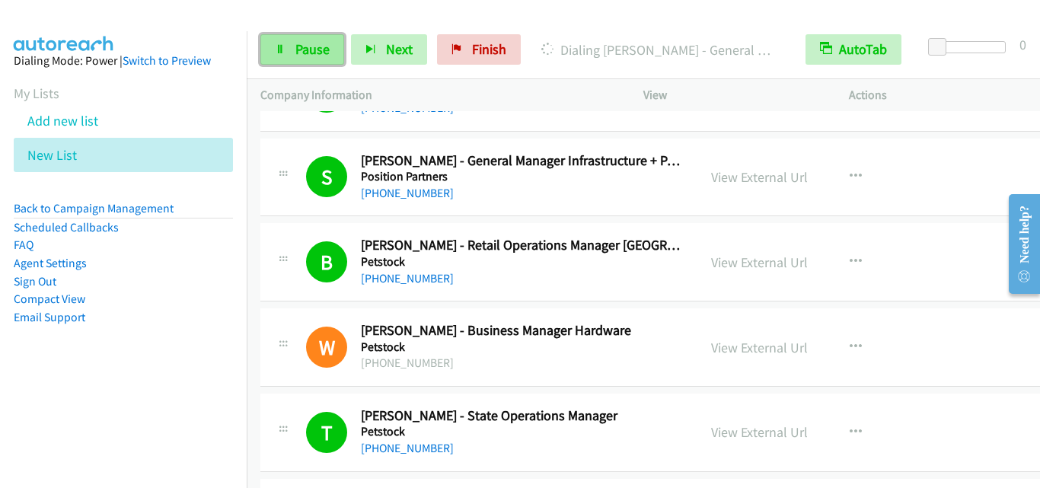
click at [311, 62] on link "Pause" at bounding box center [302, 49] width 84 height 30
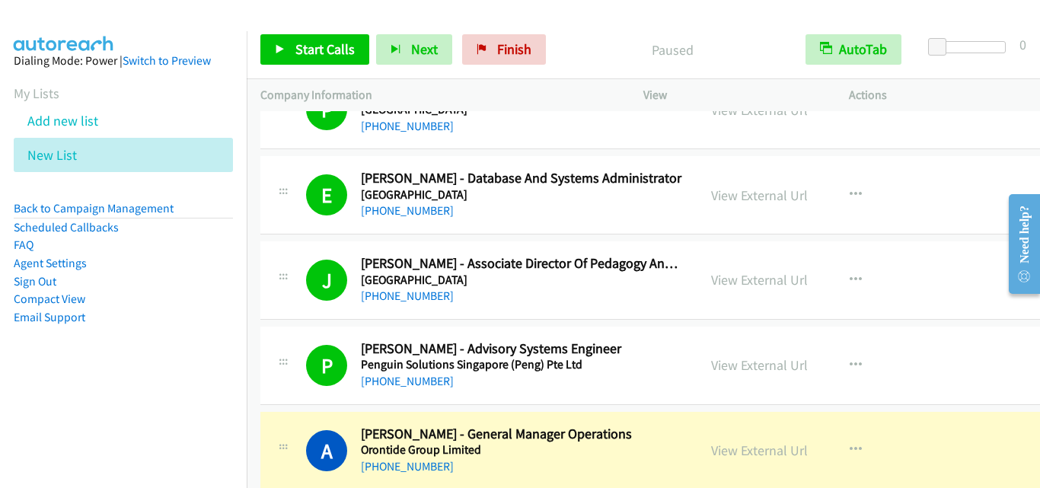
scroll to position [4721, 0]
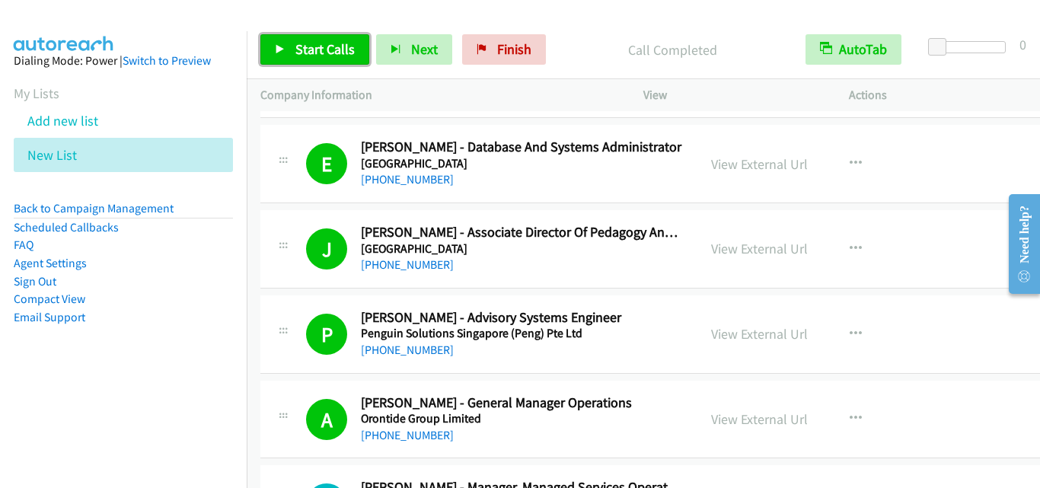
click at [337, 53] on span "Start Calls" at bounding box center [324, 49] width 59 height 18
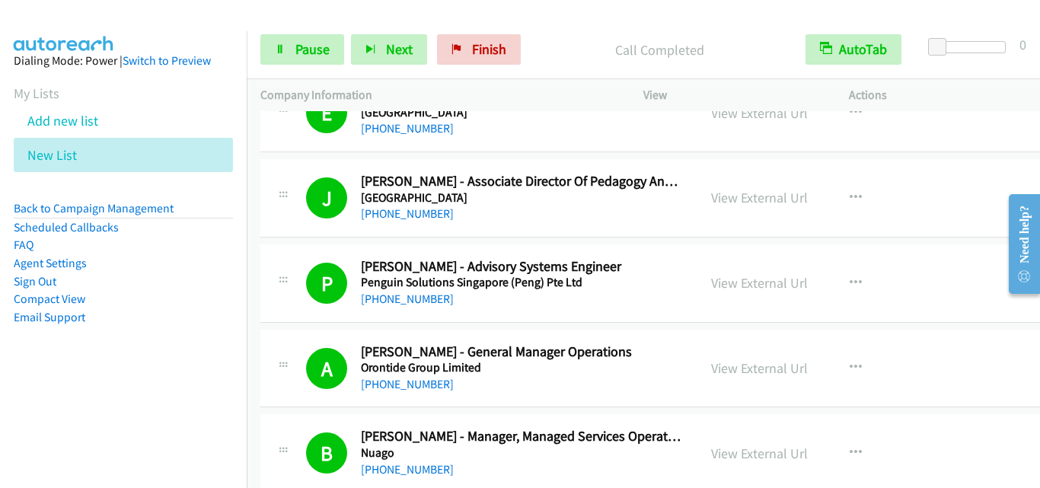
scroll to position [4798, 0]
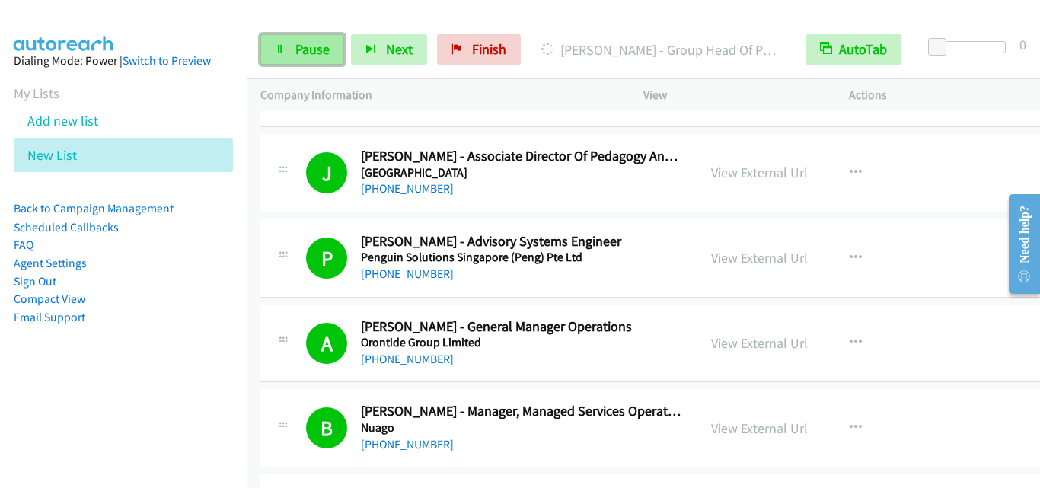
click at [324, 49] on span "Pause" at bounding box center [312, 49] width 34 height 18
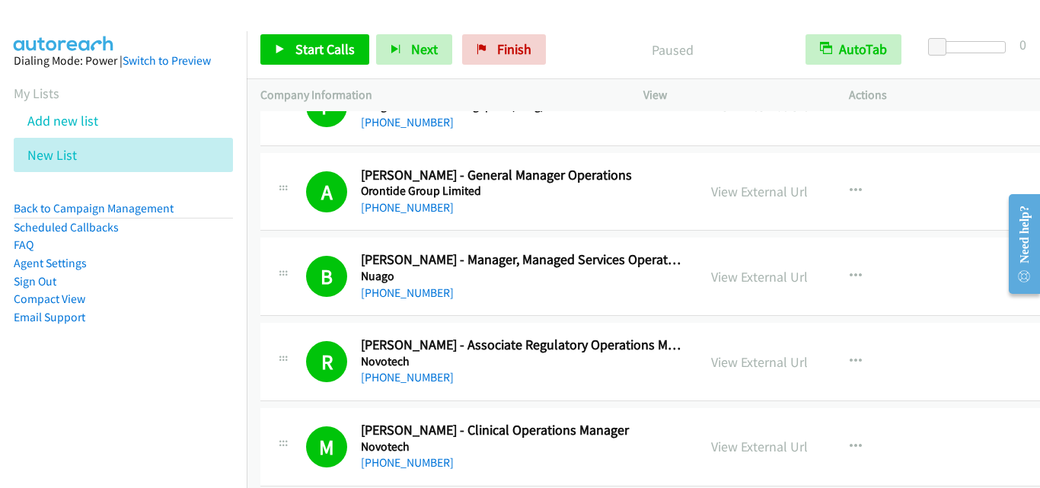
scroll to position [4950, 0]
click at [315, 56] on span "Start Calls" at bounding box center [324, 49] width 59 height 18
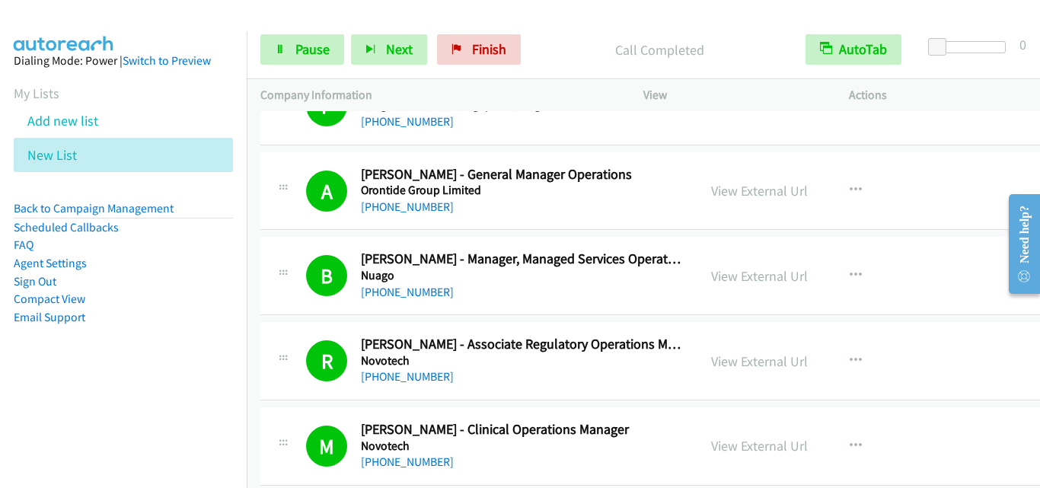
scroll to position [5026, 0]
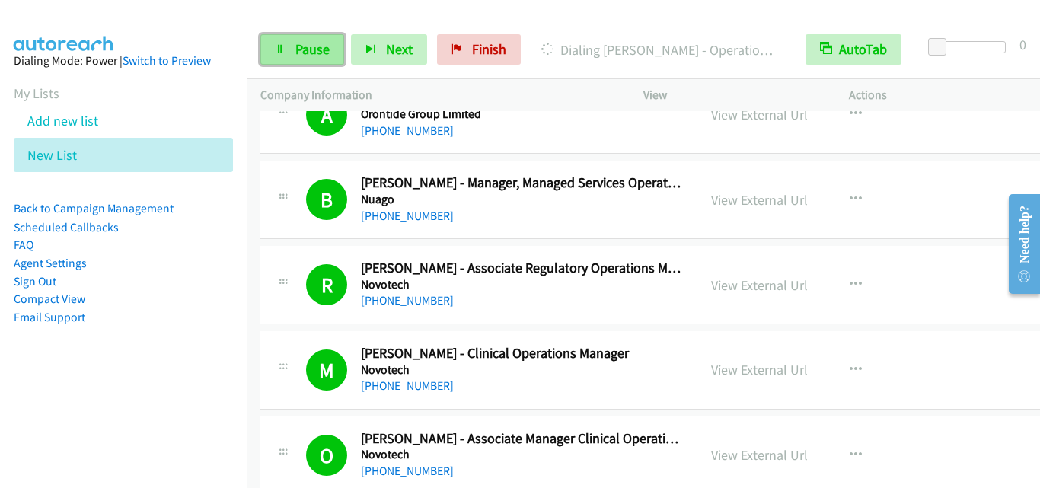
click at [284, 43] on link "Pause" at bounding box center [302, 49] width 84 height 30
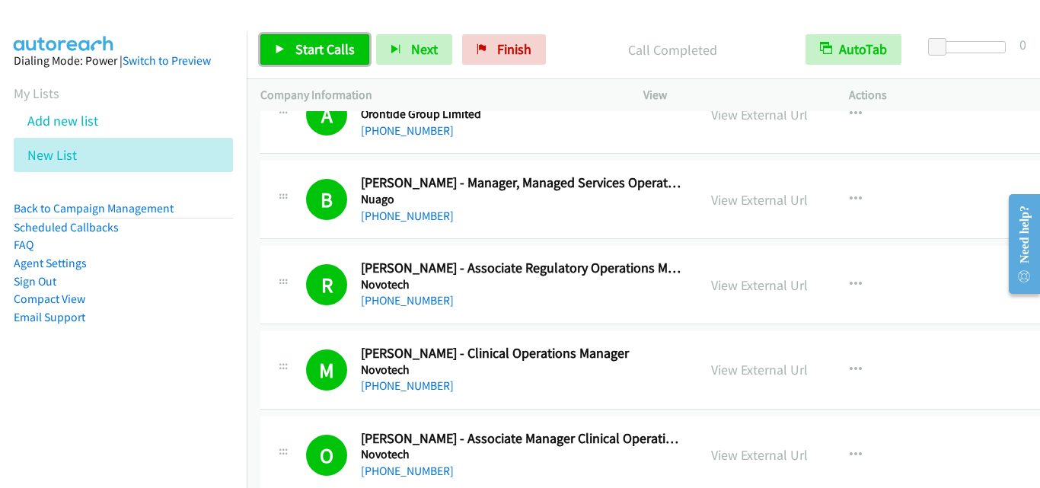
click at [279, 49] on icon at bounding box center [280, 50] width 11 height 11
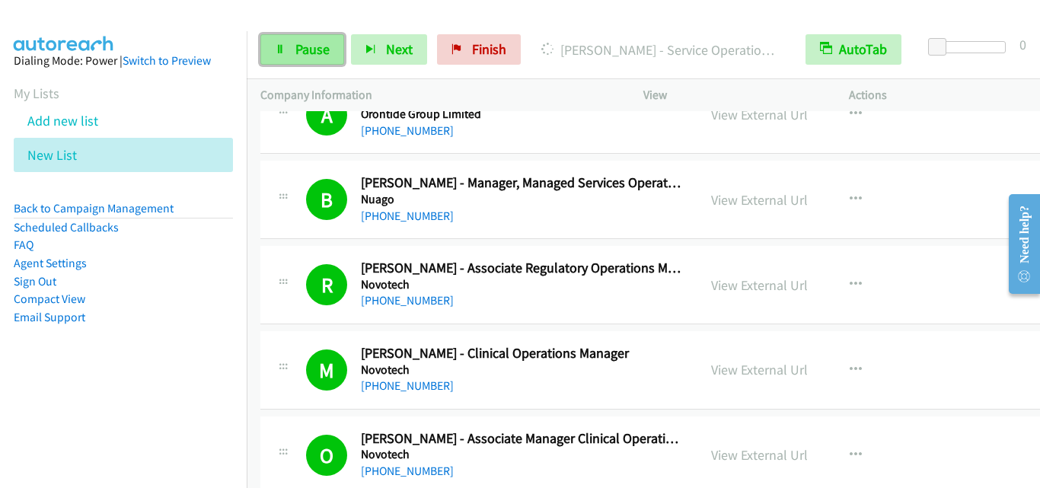
click at [312, 46] on span "Pause" at bounding box center [312, 49] width 34 height 18
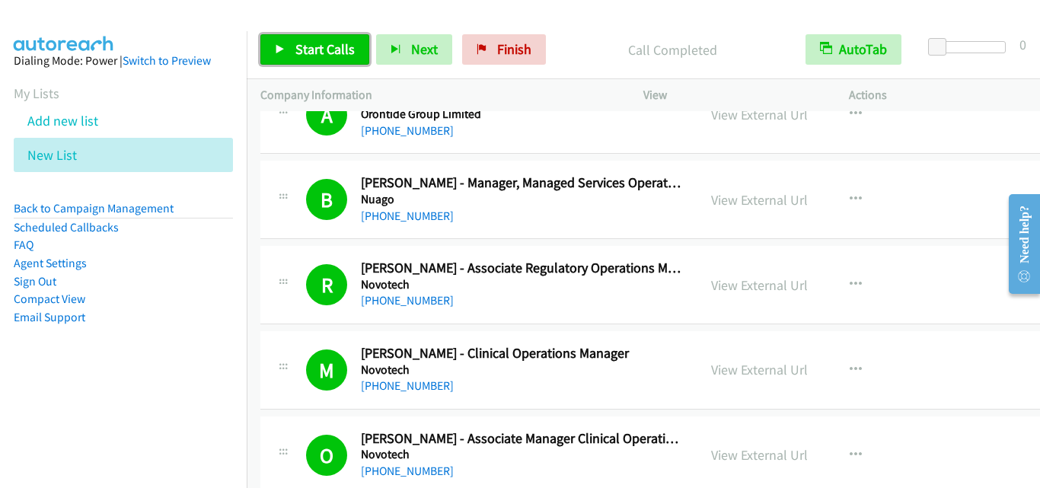
click at [332, 41] on span "Start Calls" at bounding box center [324, 49] width 59 height 18
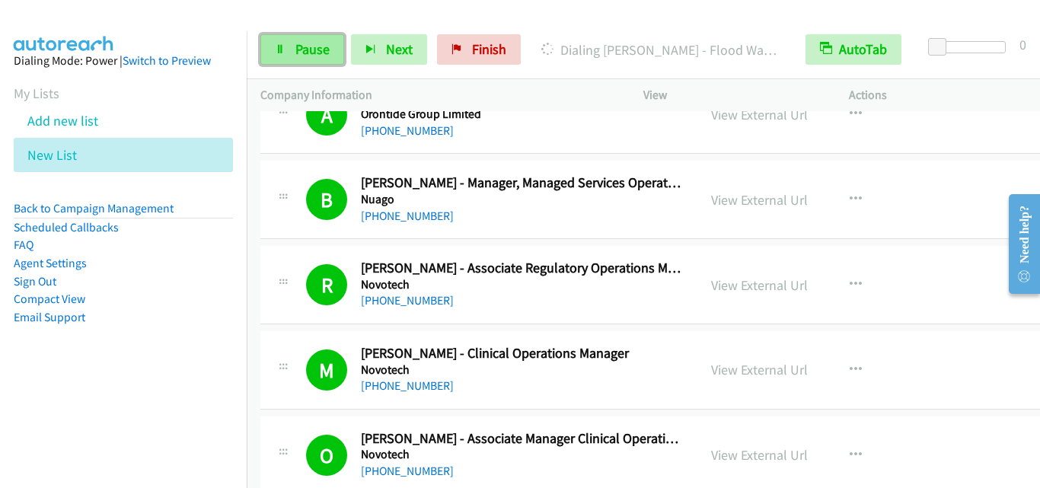
click at [281, 51] on icon at bounding box center [280, 50] width 11 height 11
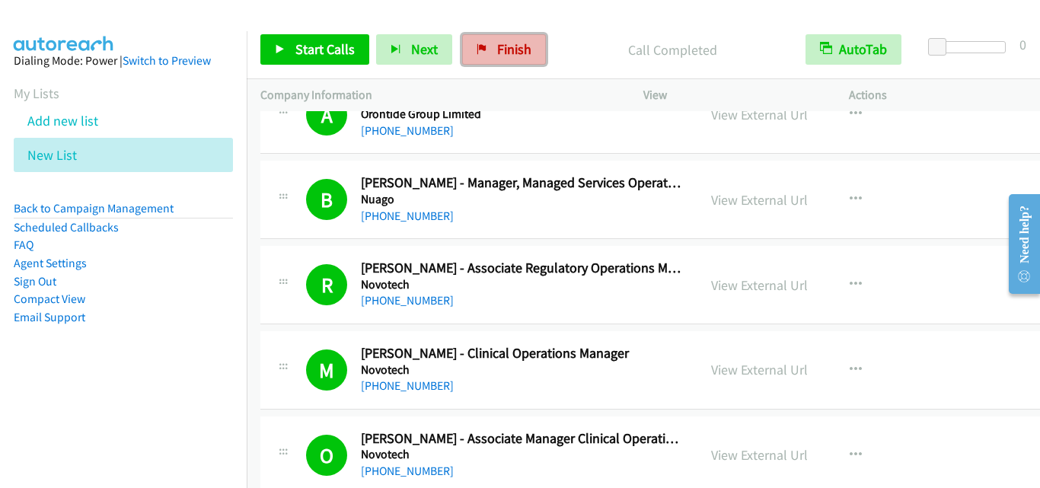
click at [506, 57] on span "Finish" at bounding box center [514, 49] width 34 height 18
